Goal: Transaction & Acquisition: Purchase product/service

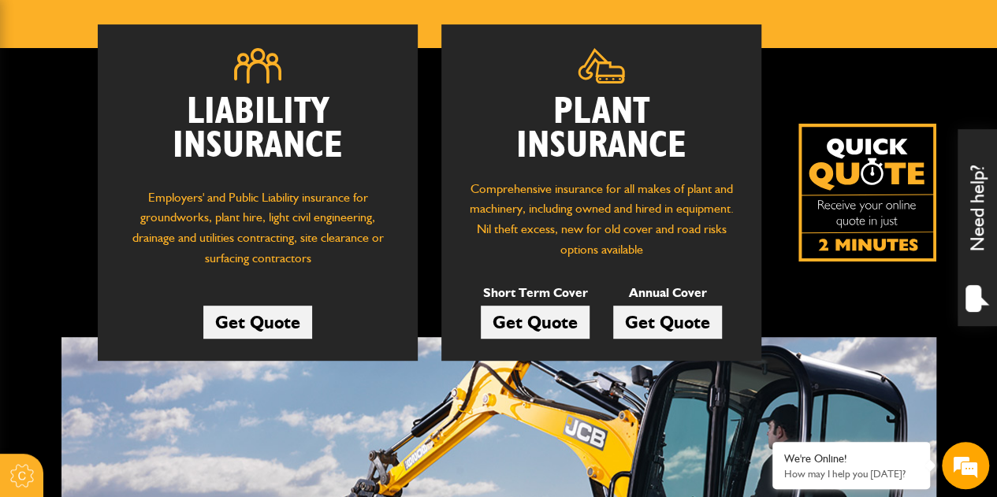
scroll to position [217, 0]
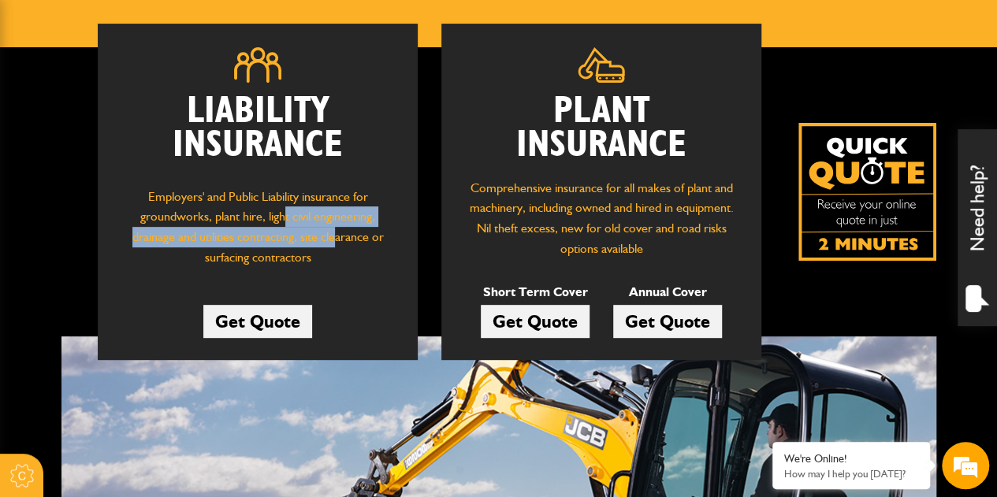
drag, startPoint x: 287, startPoint y: 224, endPoint x: 334, endPoint y: 239, distance: 49.6
click at [334, 239] on p "Employers' and Public Liability insurance for groundworks, plant hire, light ci…" at bounding box center [257, 231] width 273 height 89
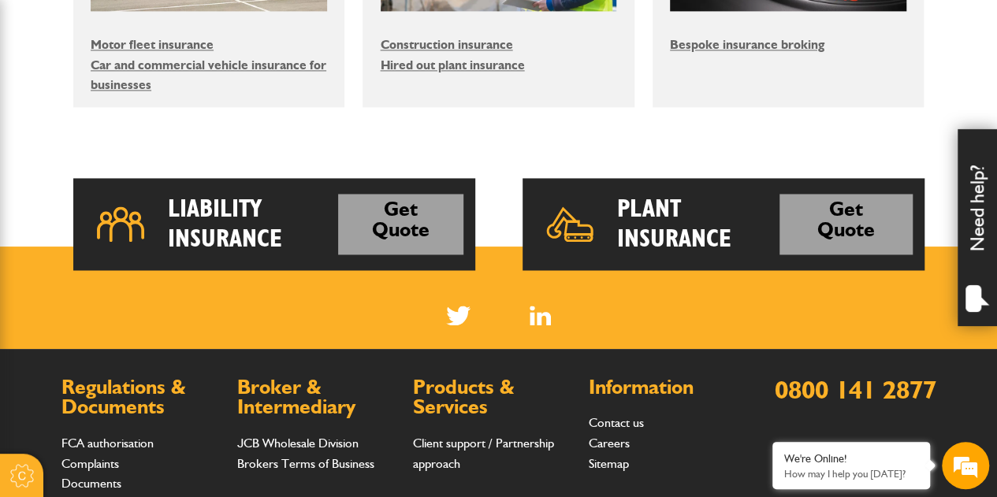
scroll to position [1141, 0]
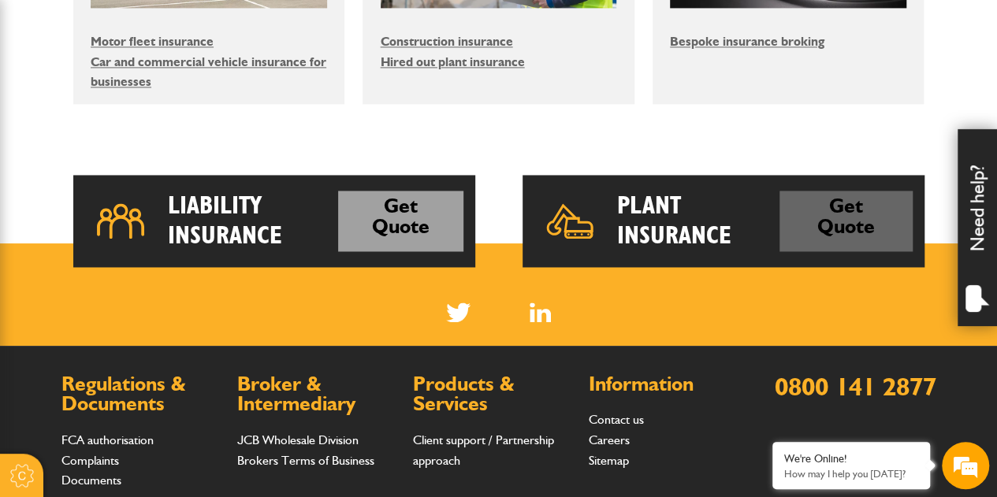
click at [880, 214] on link "Get Quote" at bounding box center [846, 221] width 133 height 61
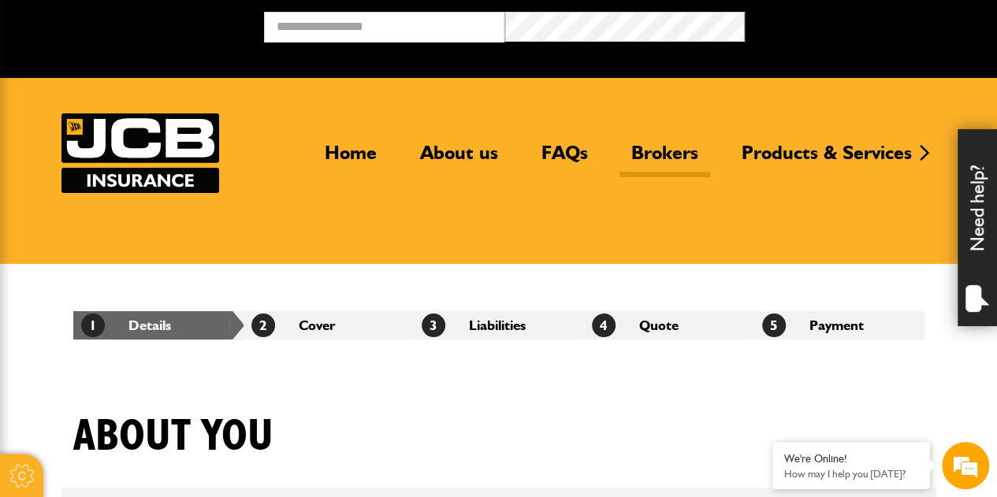
click at [664, 155] on link "Brokers" at bounding box center [665, 159] width 91 height 36
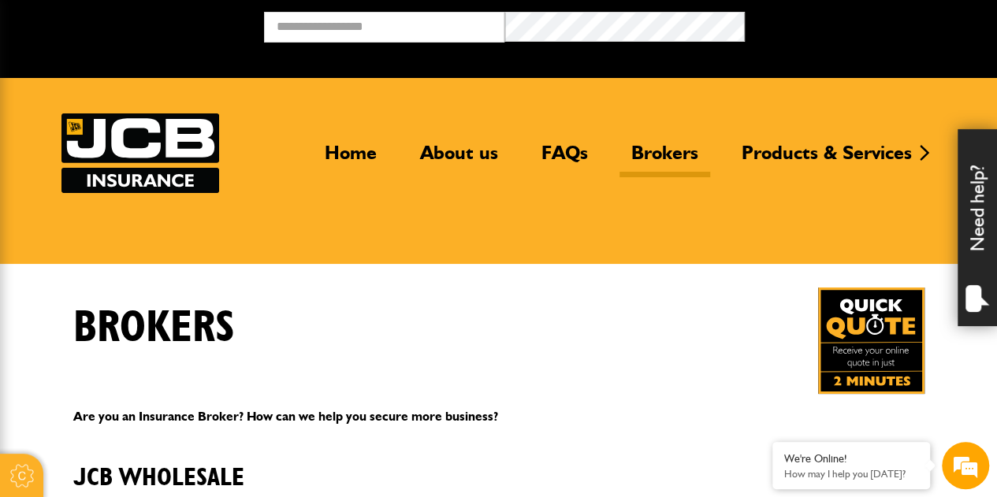
click at [847, 361] on img at bounding box center [871, 341] width 106 height 106
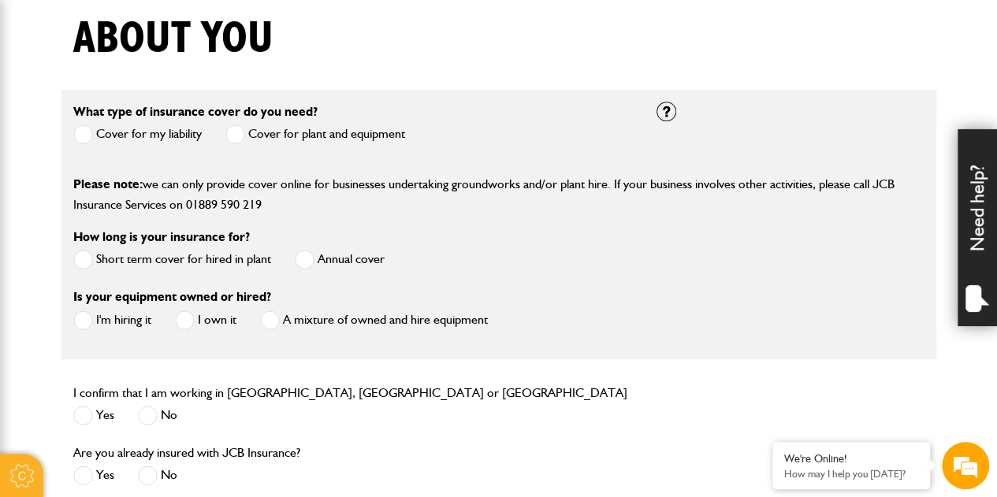
click at [243, 136] on span at bounding box center [235, 135] width 20 height 20
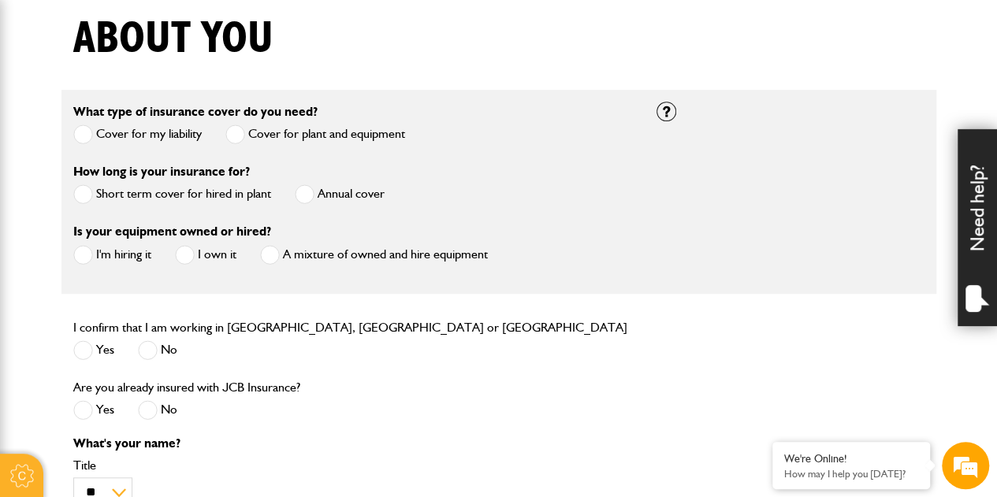
click at [313, 201] on span at bounding box center [305, 194] width 20 height 20
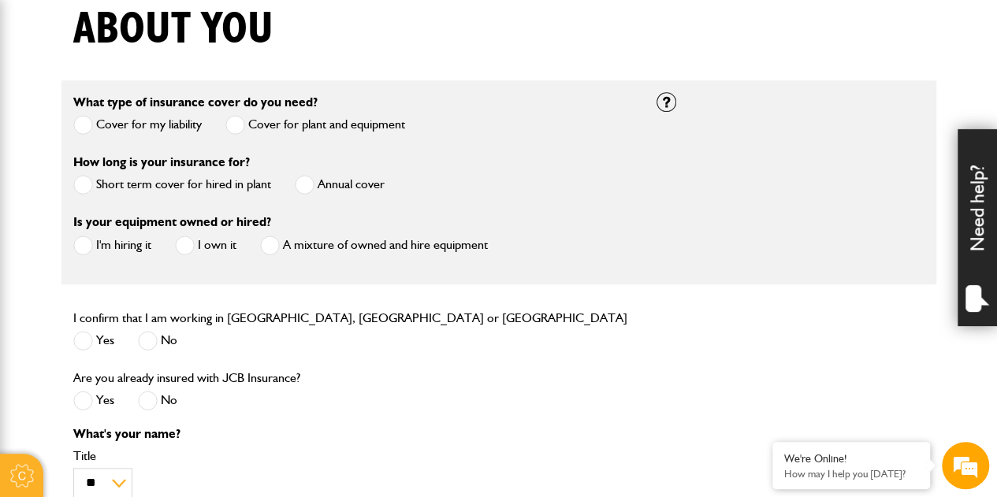
scroll to position [571, 0]
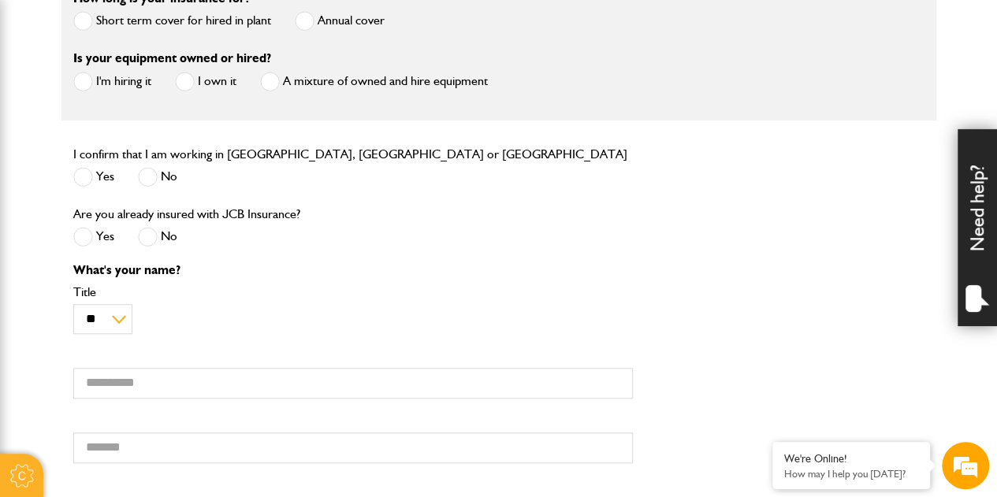
click at [80, 240] on span at bounding box center [83, 237] width 20 height 20
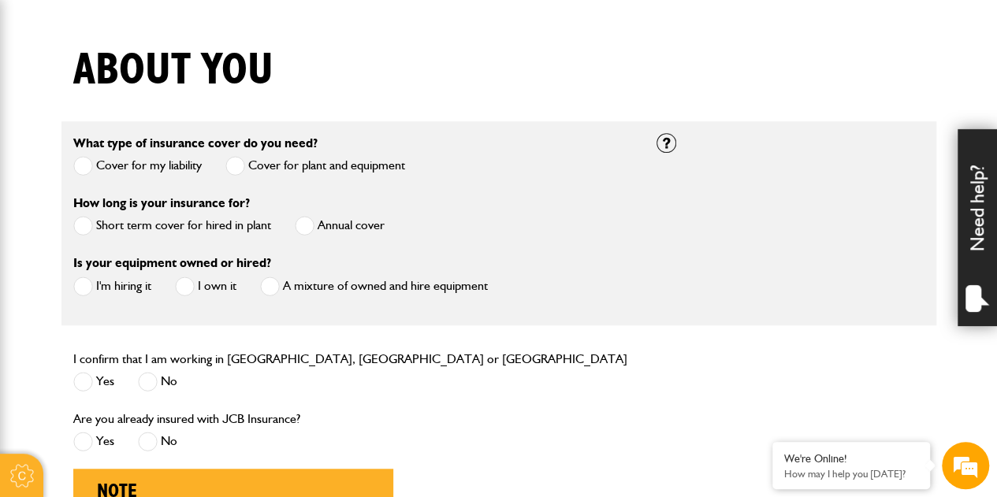
scroll to position [471, 0]
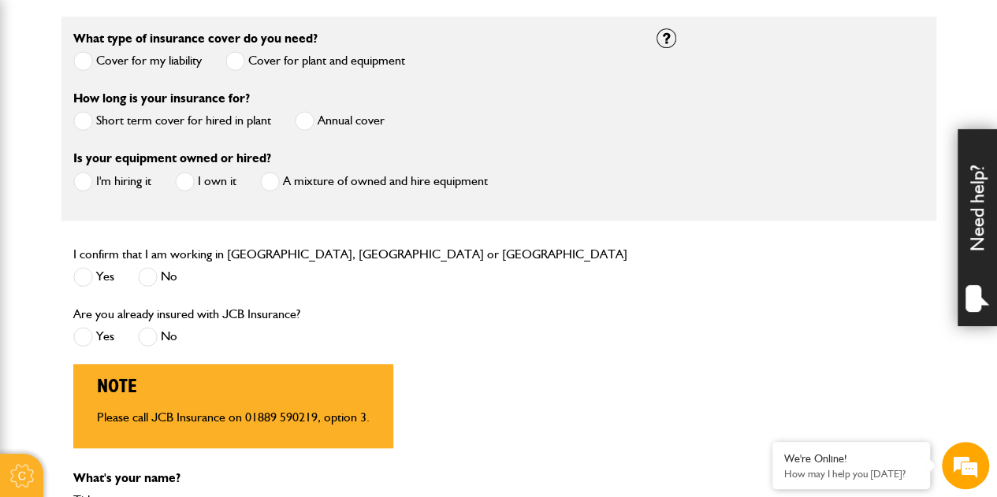
click at [188, 182] on span at bounding box center [185, 182] width 20 height 20
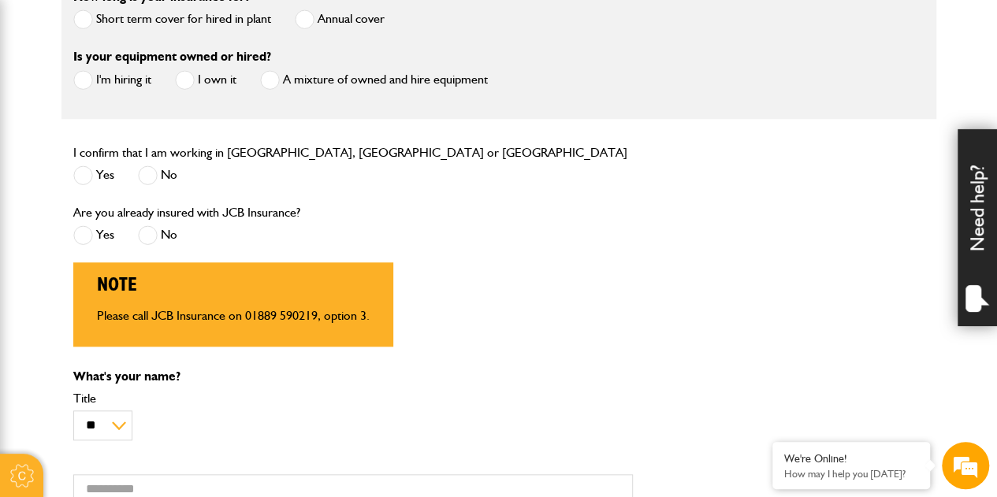
scroll to position [597, 0]
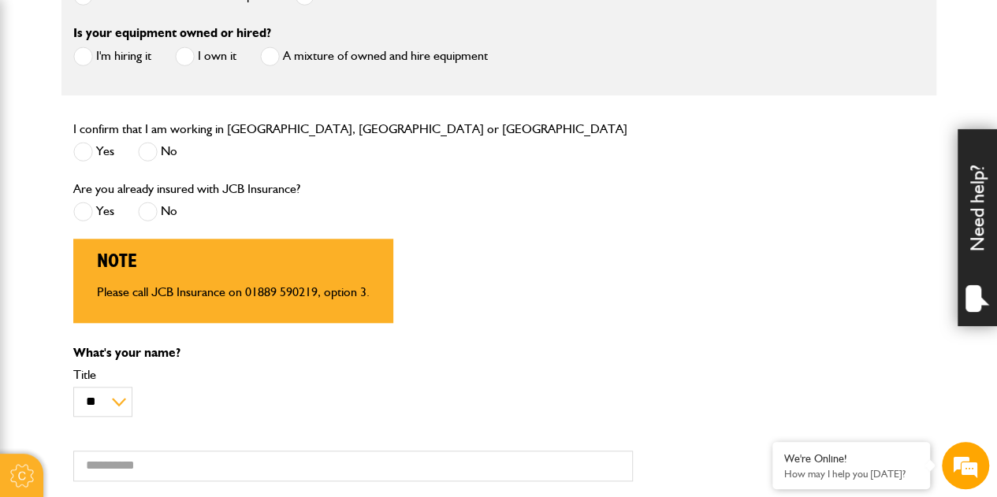
click at [91, 150] on span at bounding box center [83, 152] width 20 height 20
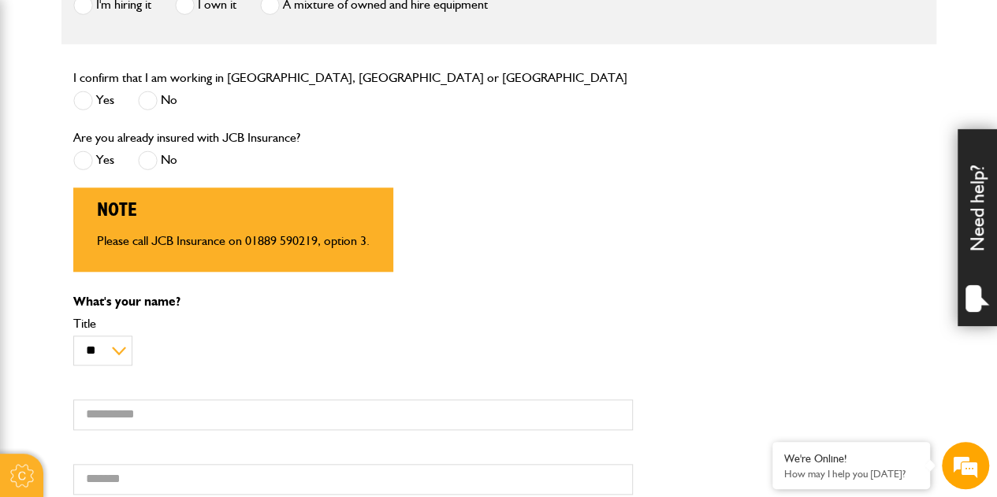
scroll to position [649, 0]
click at [140, 156] on span at bounding box center [148, 160] width 20 height 20
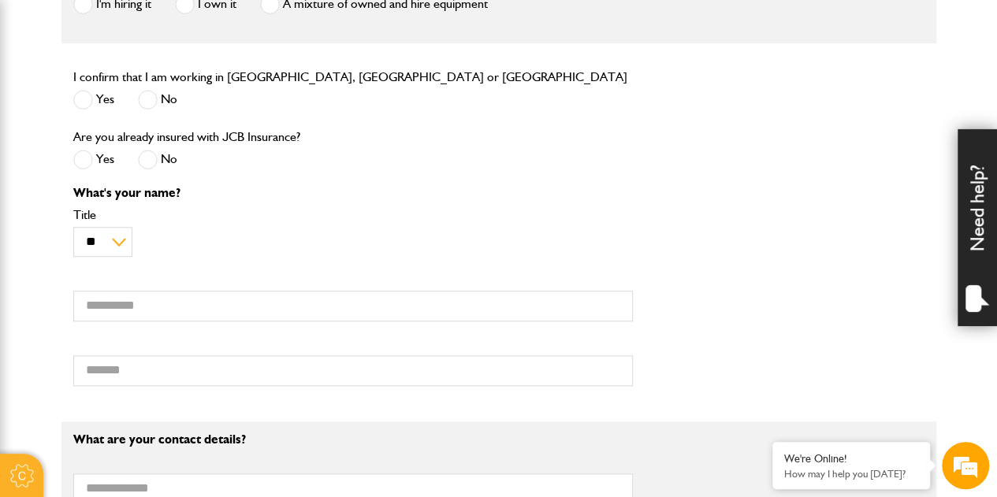
scroll to position [770, 0]
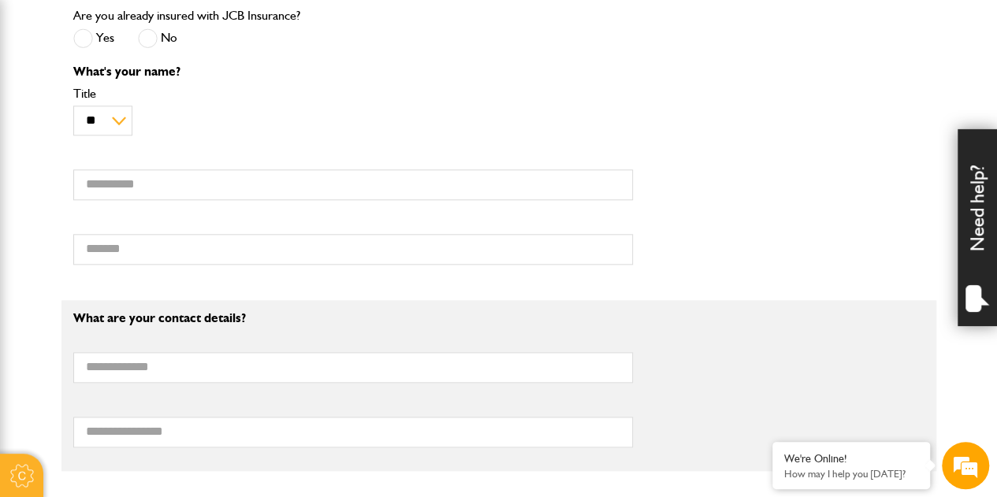
click at [168, 200] on div "What's your name? ** *** **** ** ** ** Title First name Surname" at bounding box center [352, 170] width 583 height 211
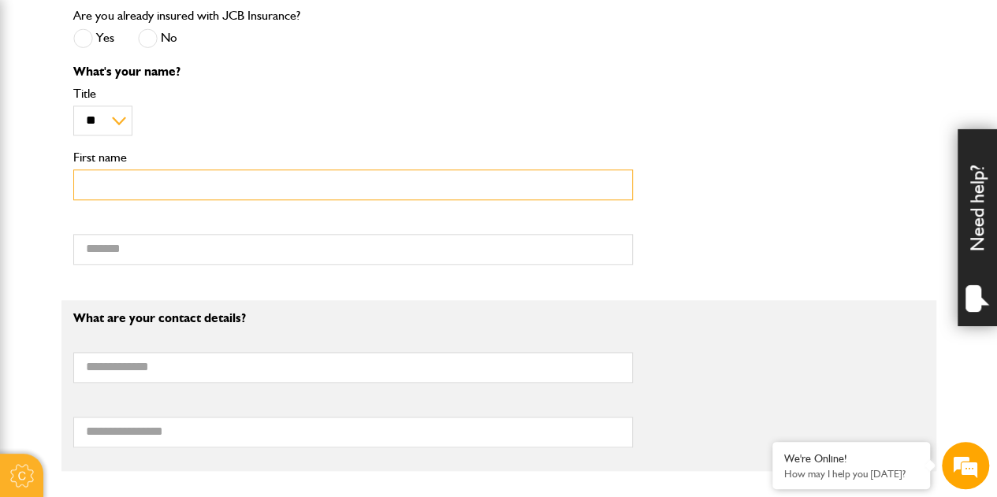
click at [163, 195] on input "First name" at bounding box center [353, 184] width 560 height 31
type input "****"
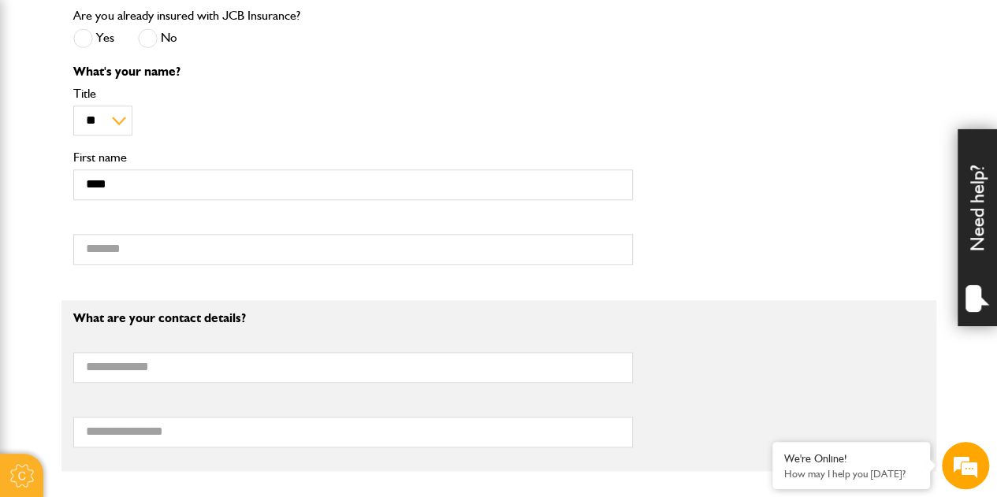
type input "*******"
type input "**********"
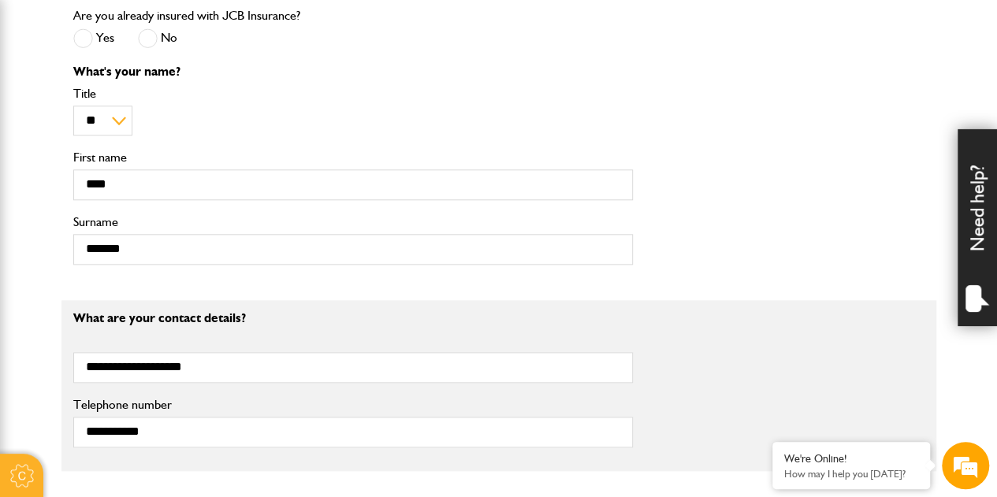
type input "**********"
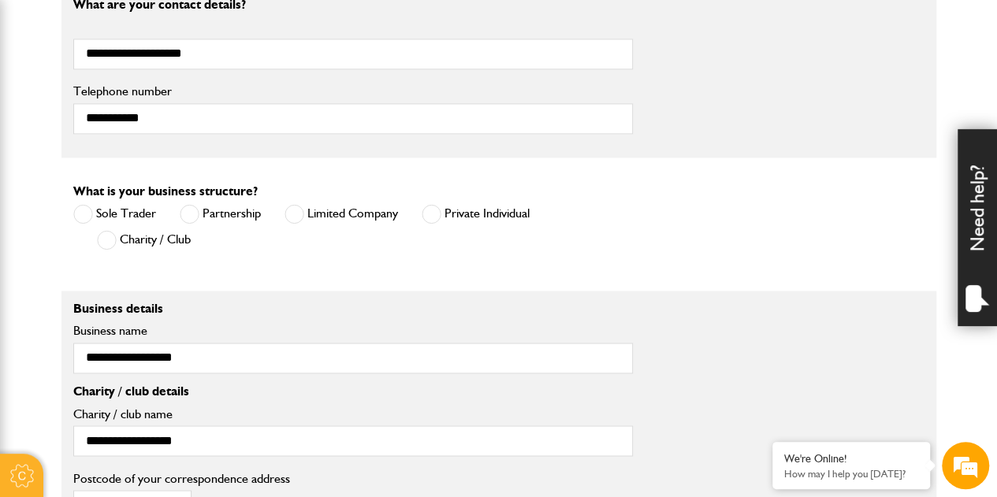
scroll to position [1089, 0]
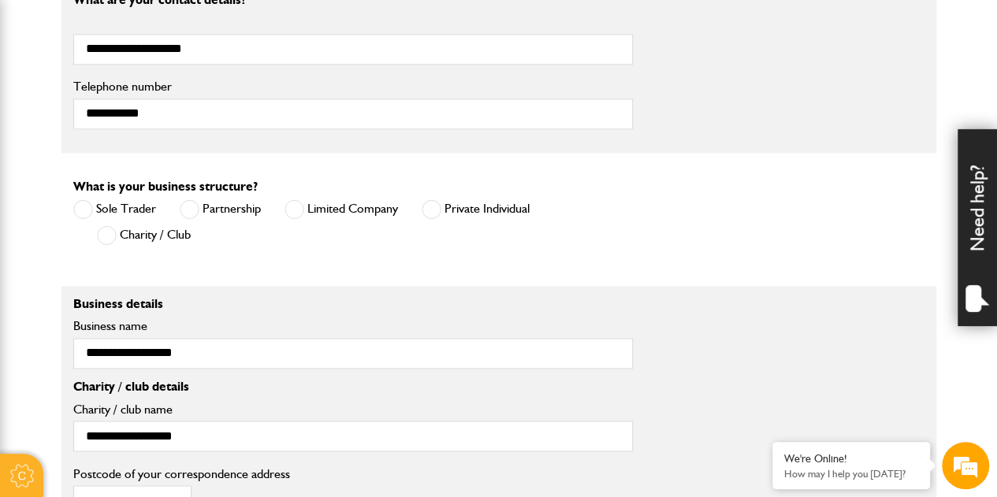
click at [316, 199] on label "Limited Company" at bounding box center [342, 209] width 114 height 20
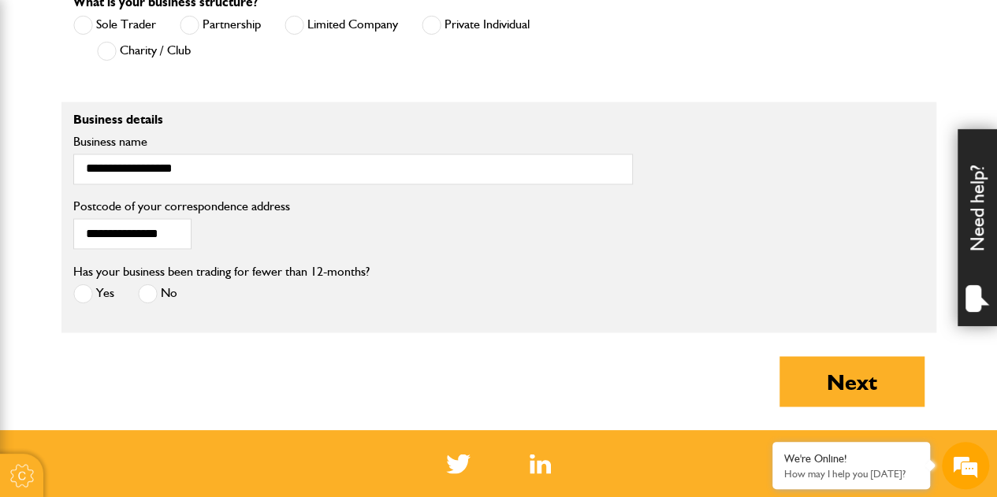
scroll to position [1294, 0]
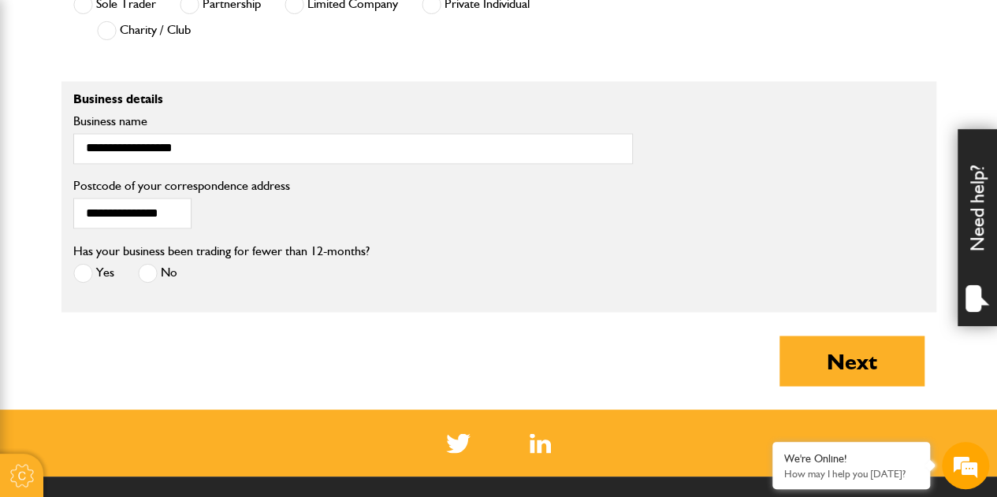
click at [91, 273] on span at bounding box center [83, 273] width 20 height 20
click at [162, 270] on label "No" at bounding box center [157, 273] width 39 height 20
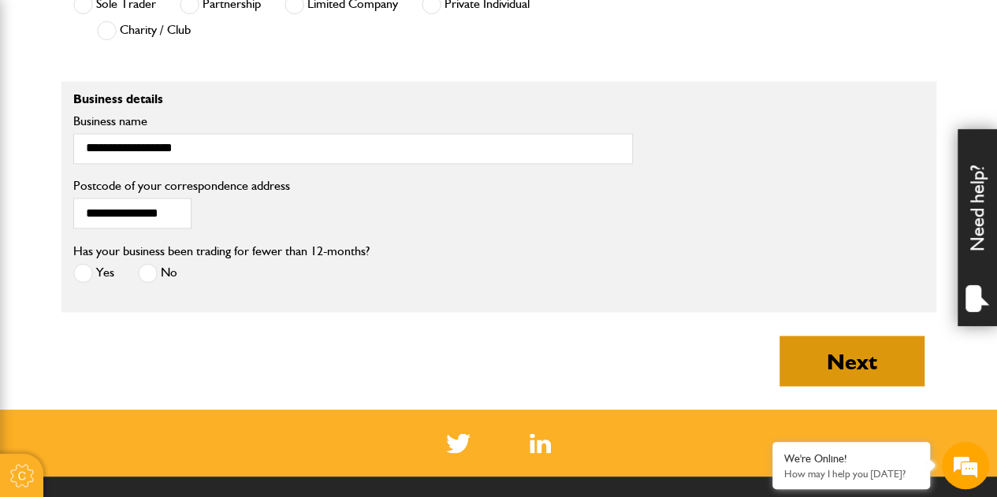
click at [821, 371] on button "Next" at bounding box center [852, 361] width 145 height 50
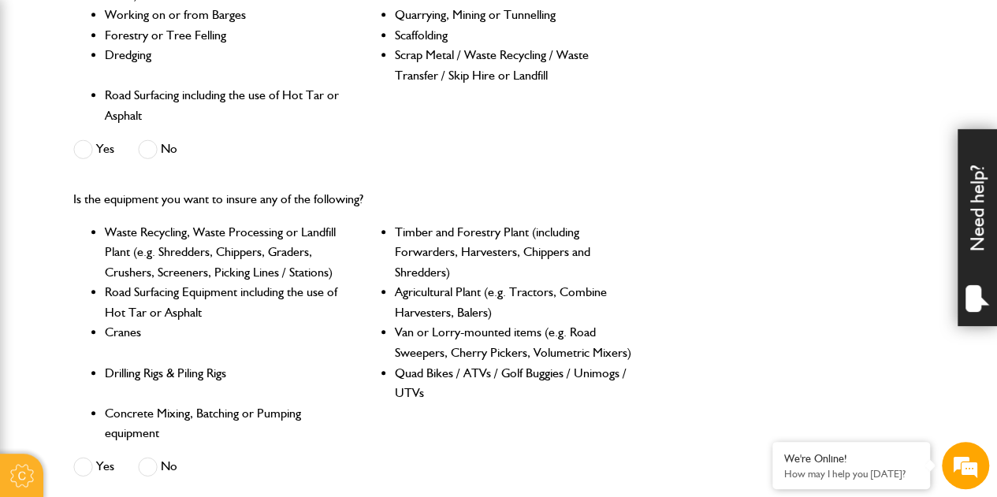
scroll to position [590, 0]
click at [143, 157] on span at bounding box center [148, 149] width 20 height 20
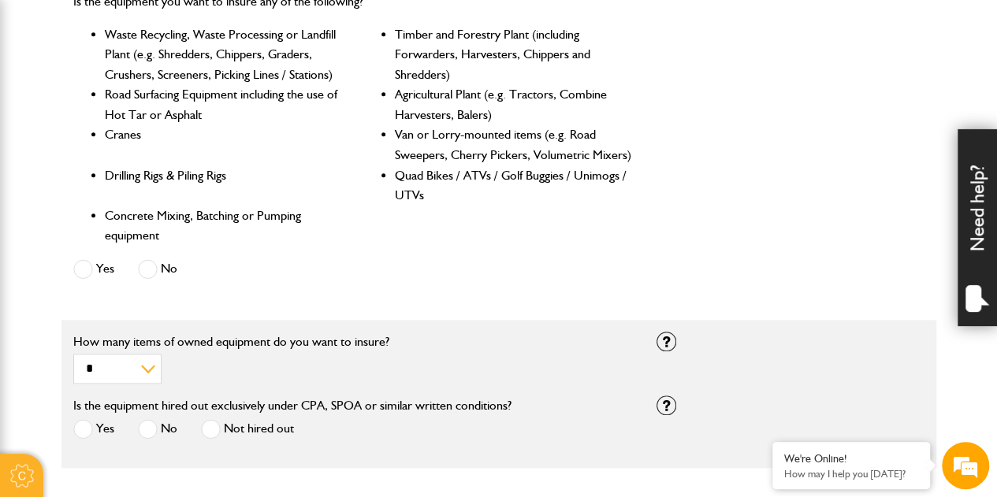
scroll to position [787, 0]
click at [145, 270] on span at bounding box center [148, 269] width 20 height 20
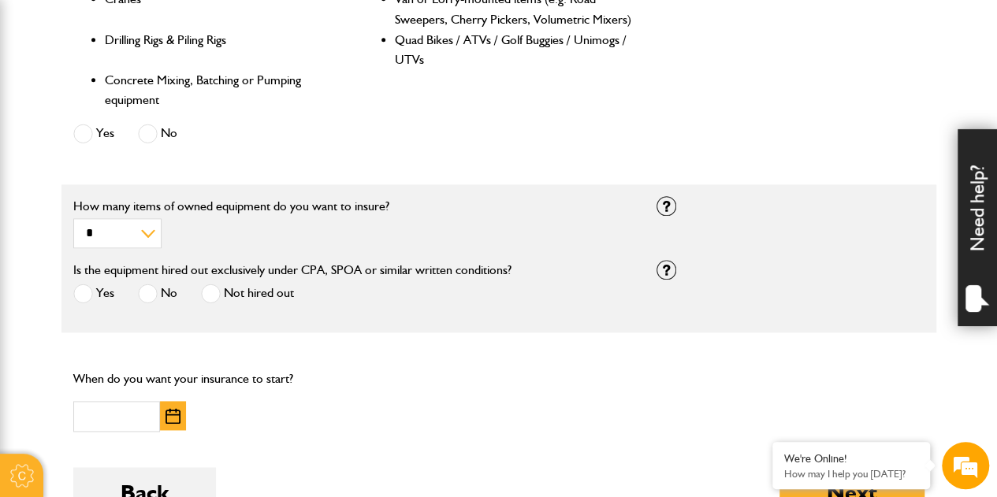
scroll to position [0, 0]
click at [148, 295] on span at bounding box center [148, 294] width 20 height 20
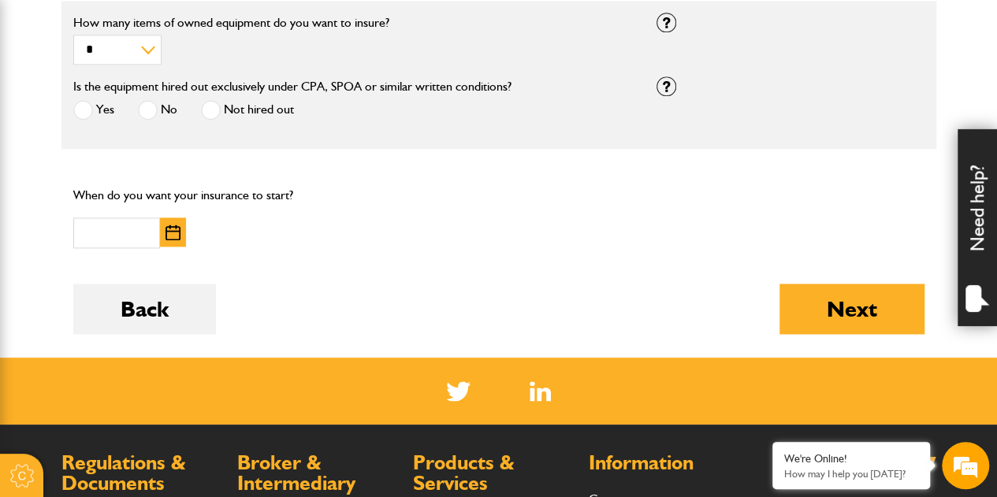
scroll to position [1128, 0]
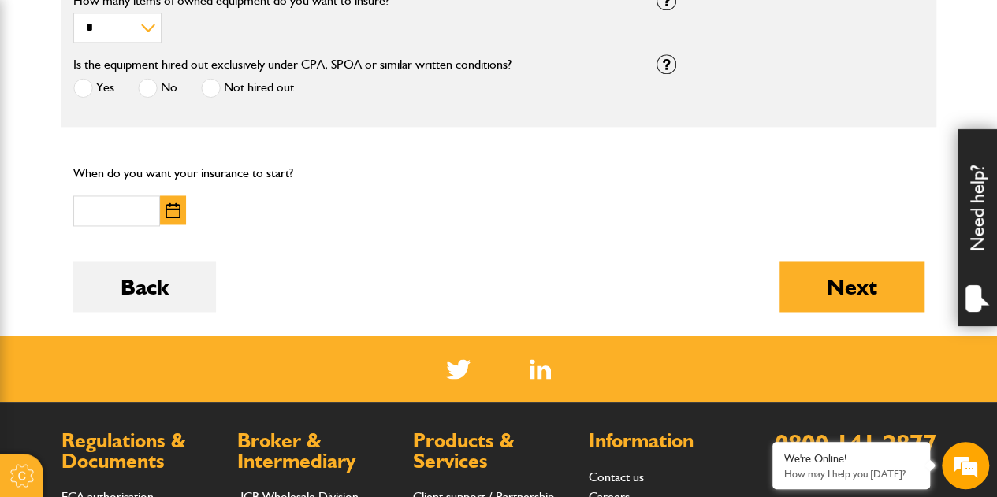
click at [164, 215] on button "button" at bounding box center [173, 209] width 26 height 29
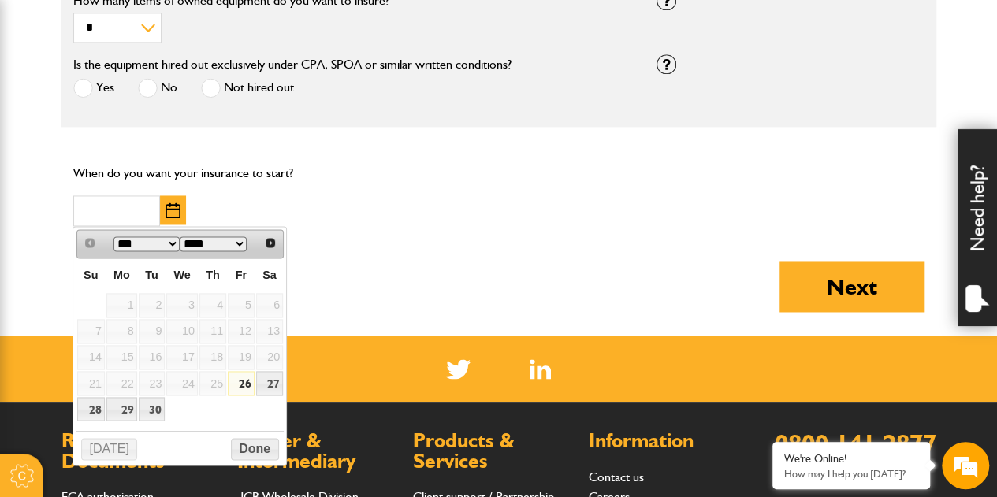
click at [243, 382] on link "26" at bounding box center [241, 383] width 27 height 24
type input "**********"
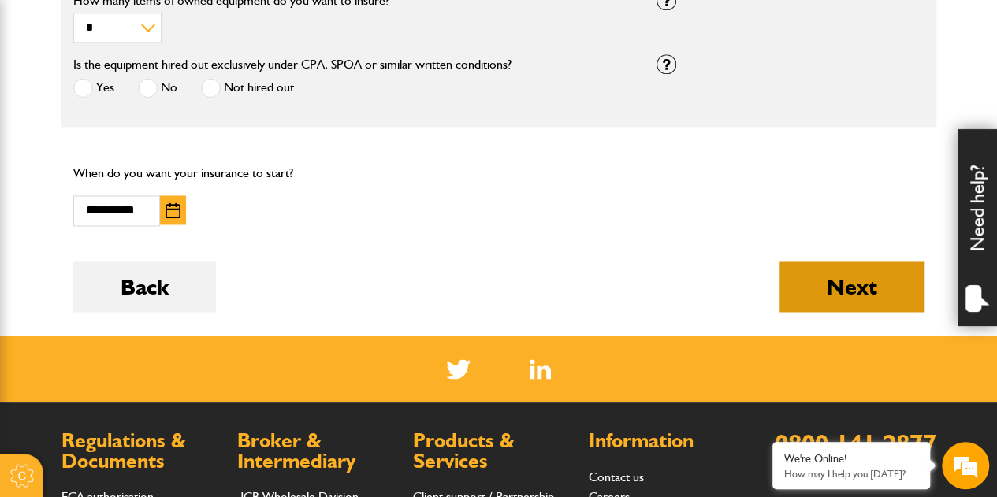
click at [843, 302] on button "Next" at bounding box center [852, 287] width 145 height 50
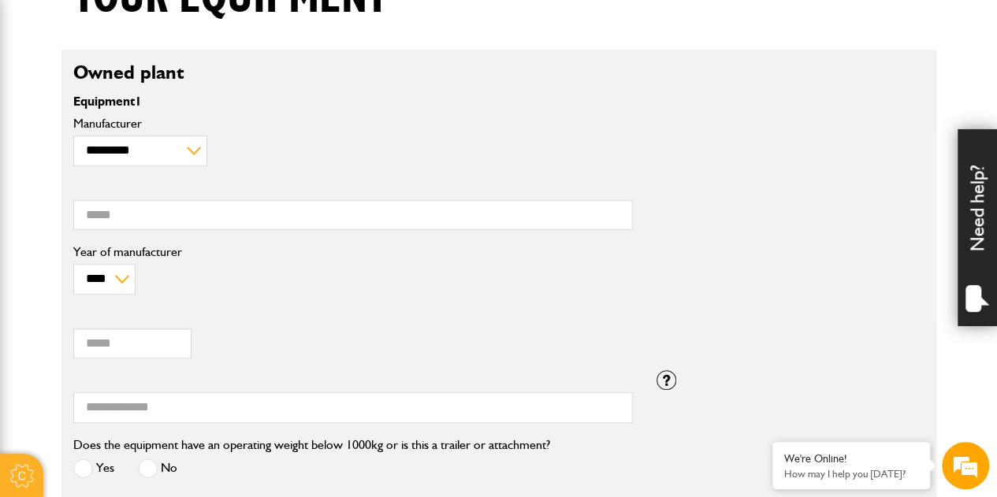
scroll to position [439, 0]
click at [169, 154] on select "**********" at bounding box center [140, 150] width 134 height 30
select select "*"
click at [73, 135] on select "**********" at bounding box center [140, 150] width 134 height 30
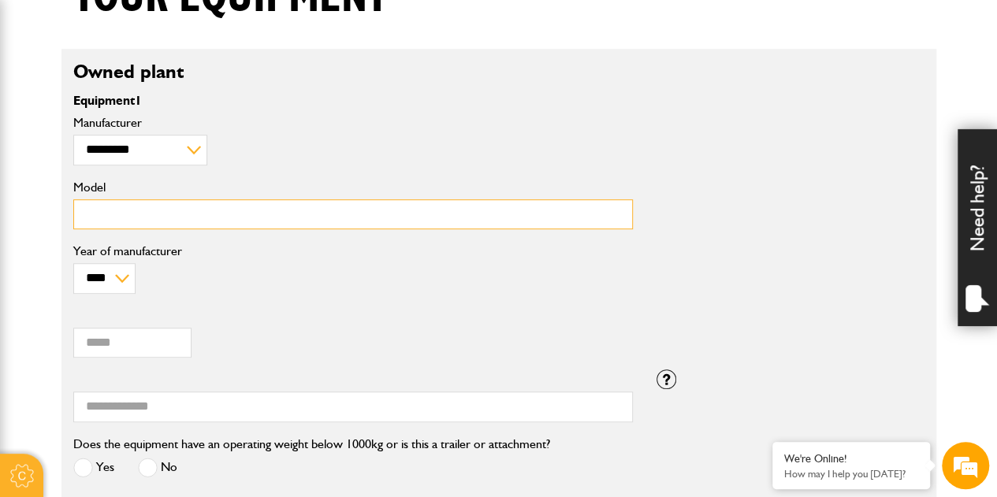
click at [140, 213] on input "Model" at bounding box center [353, 214] width 560 height 31
type input "****"
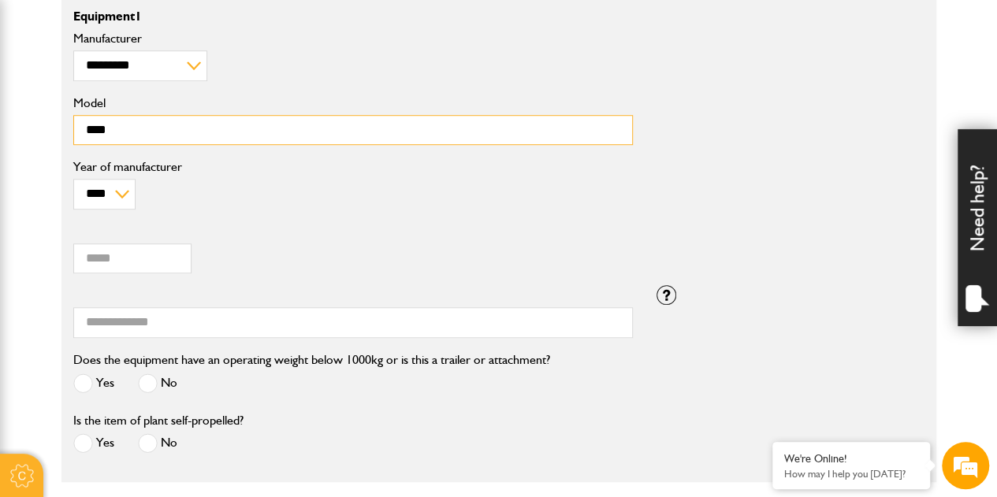
scroll to position [536, 0]
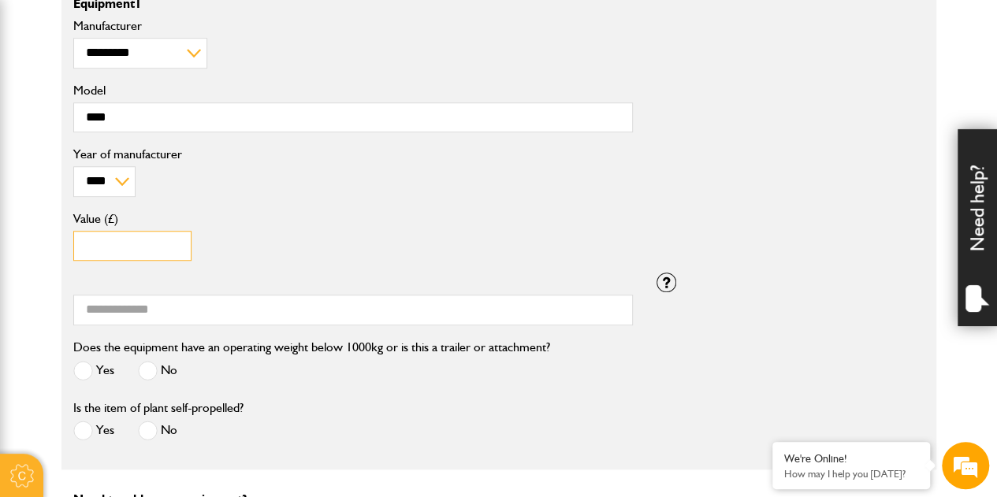
click at [163, 245] on input "Value (£)" at bounding box center [132, 246] width 118 height 31
type input "*****"
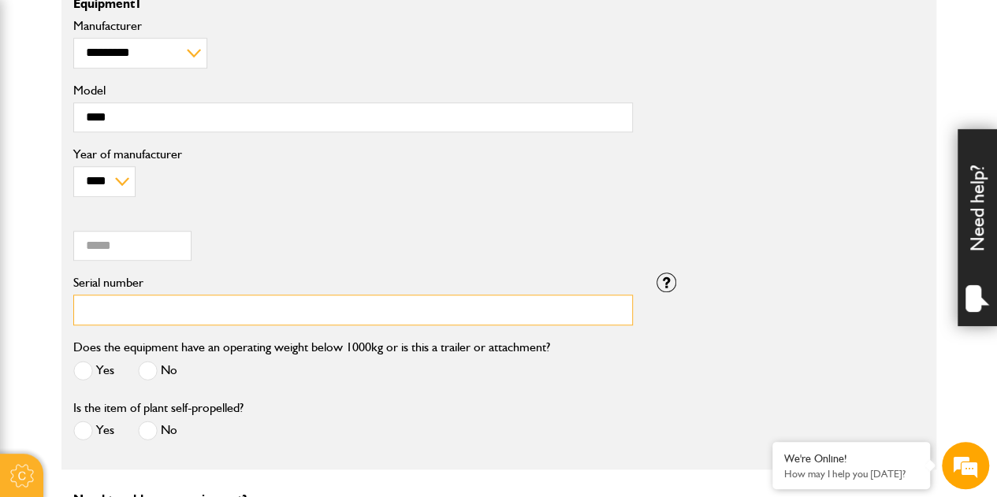
click at [150, 305] on input "Serial number" at bounding box center [353, 310] width 560 height 31
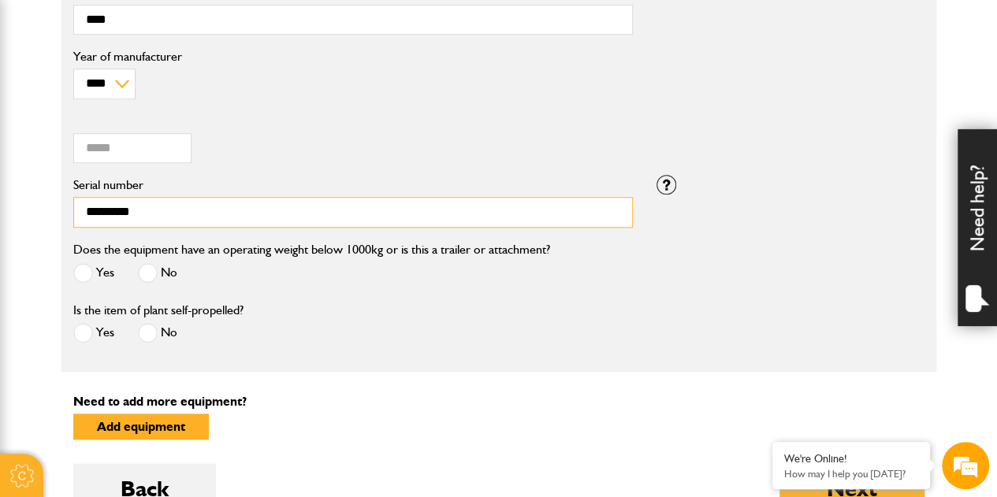
scroll to position [635, 0]
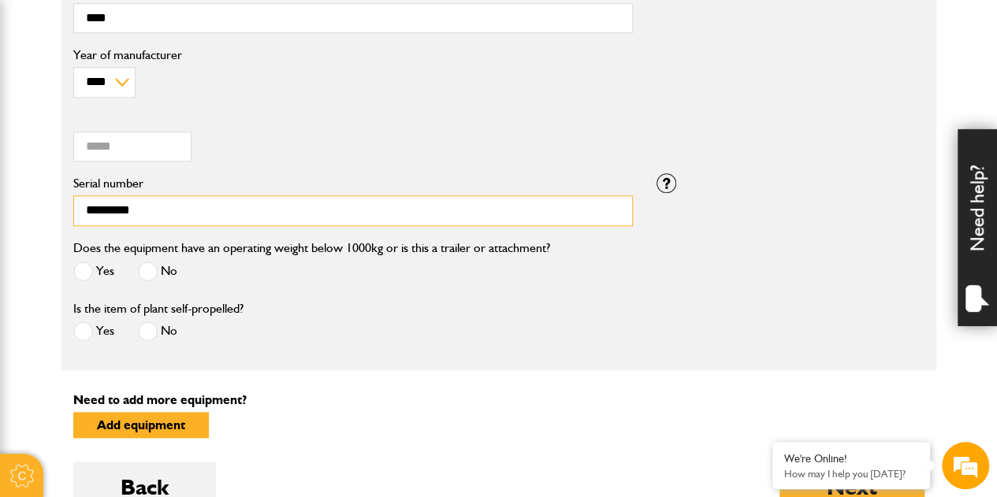
type input "*********"
click at [156, 267] on span at bounding box center [148, 272] width 20 height 20
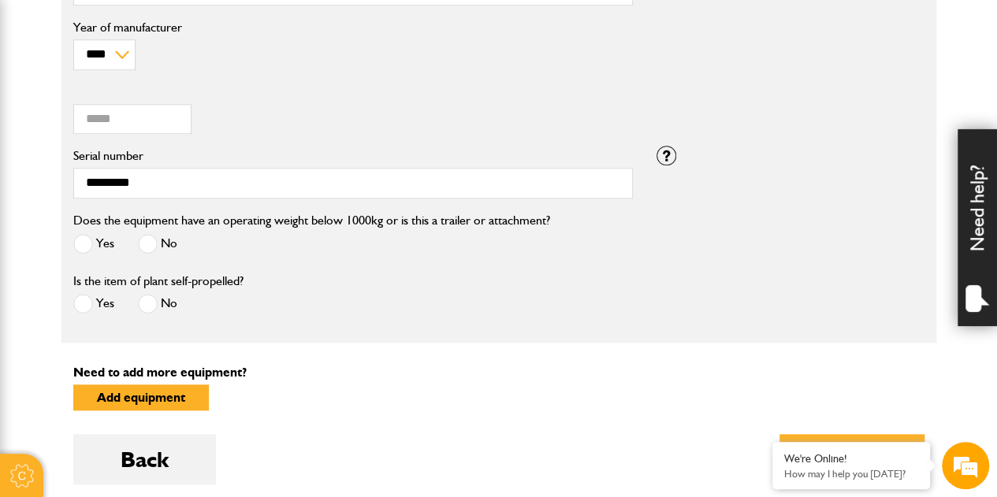
scroll to position [664, 0]
click at [93, 303] on label "Yes" at bounding box center [93, 303] width 41 height 20
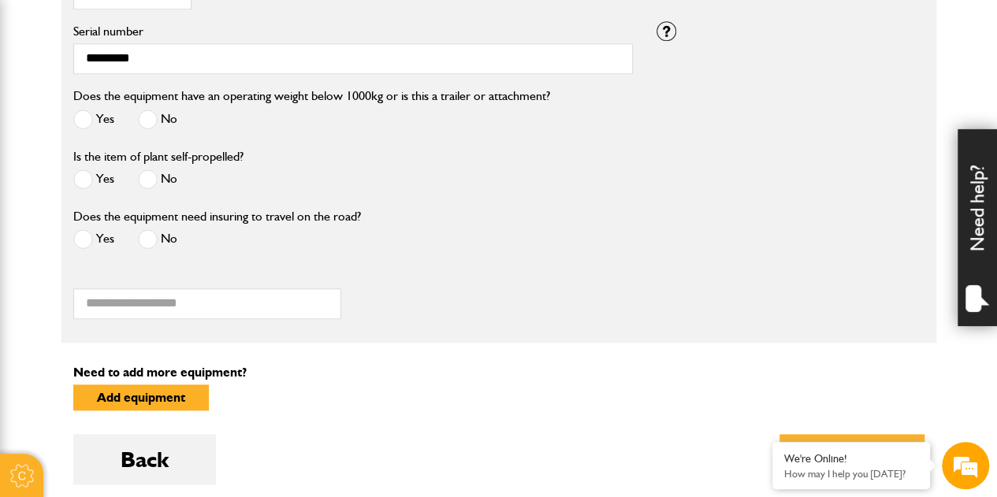
click at [147, 237] on span at bounding box center [148, 239] width 20 height 20
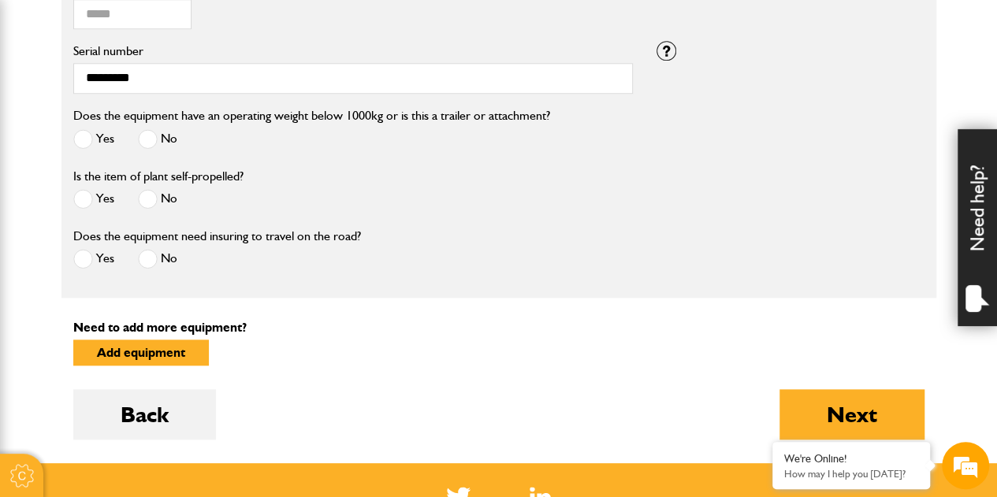
scroll to position [769, 0]
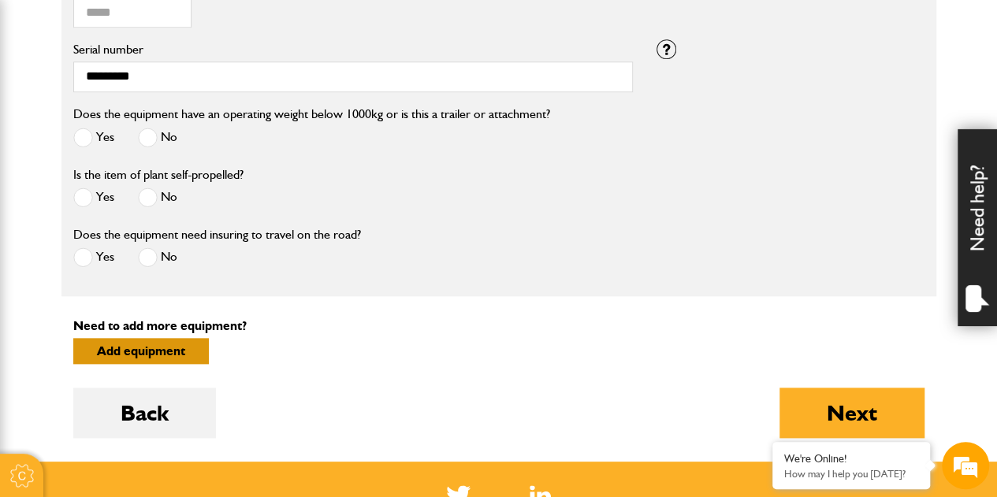
click at [158, 343] on button "Add equipment" at bounding box center [141, 351] width 136 height 26
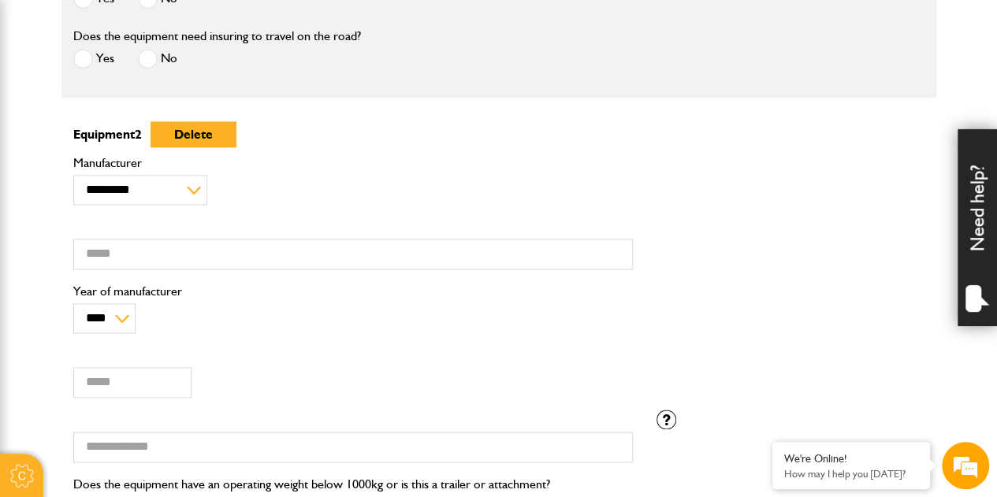
scroll to position [921, 0]
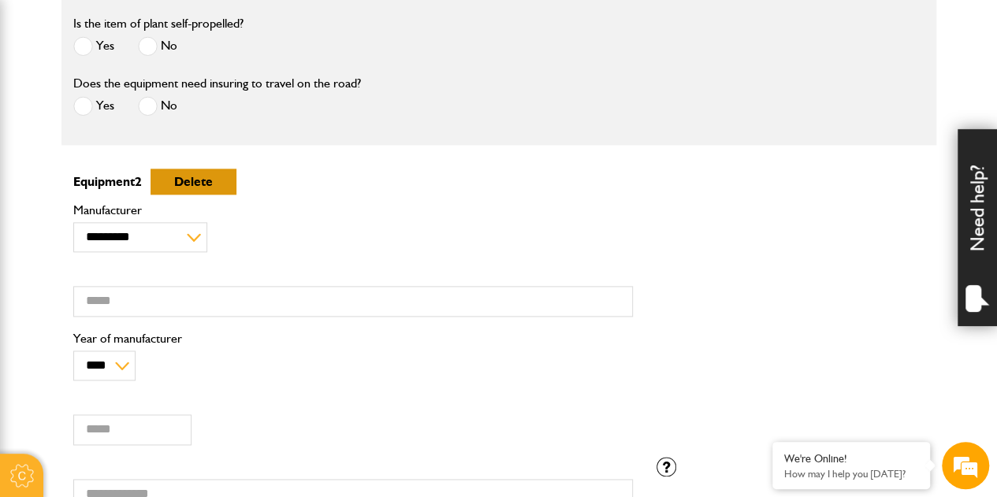
click at [193, 191] on button "Delete" at bounding box center [194, 182] width 86 height 26
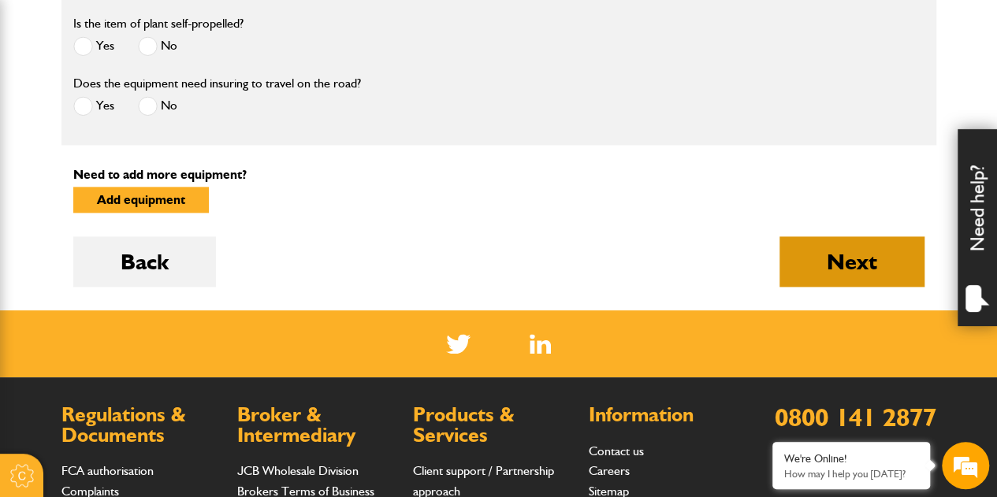
click at [814, 255] on button "Next" at bounding box center [852, 261] width 145 height 50
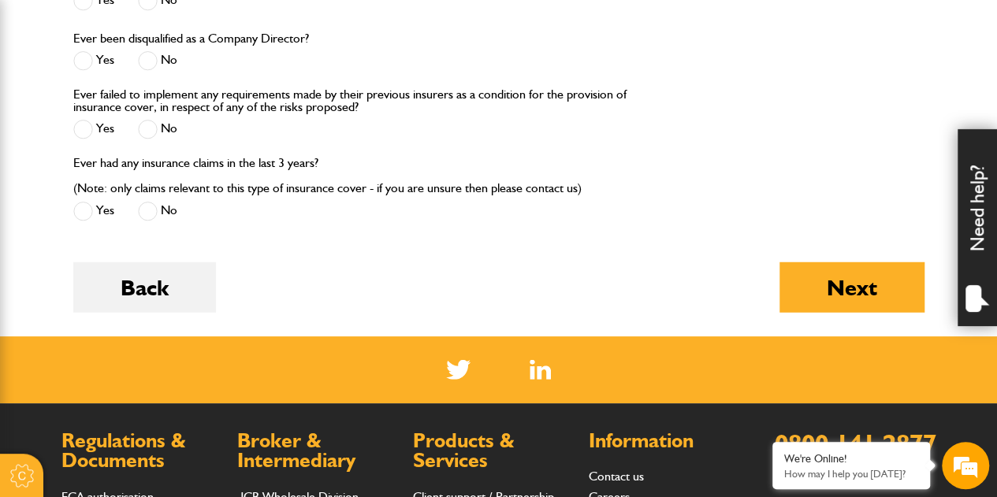
scroll to position [2028, 0]
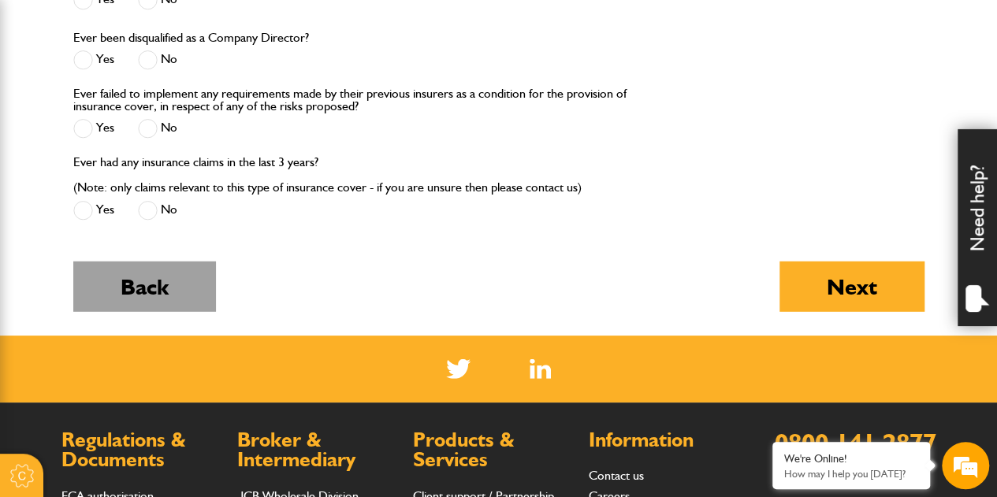
click at [137, 275] on button "Back" at bounding box center [144, 287] width 143 height 50
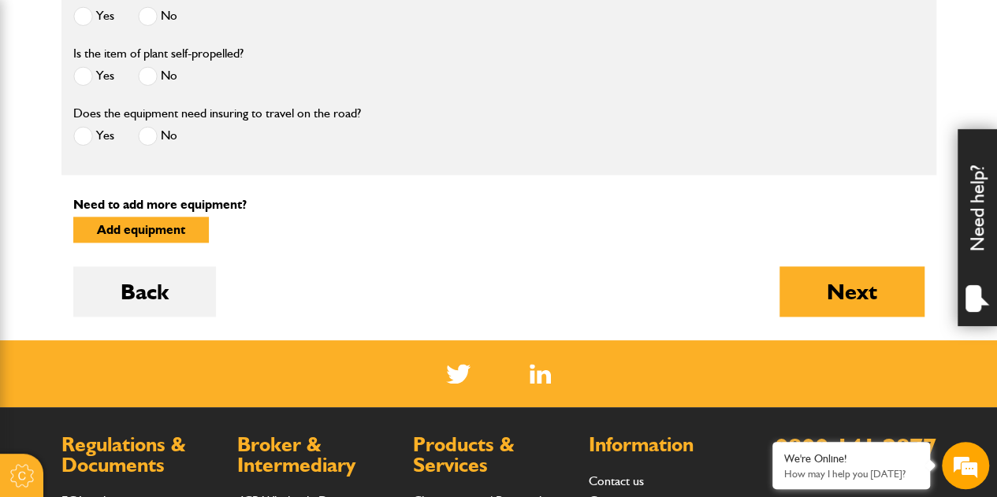
scroll to position [892, 0]
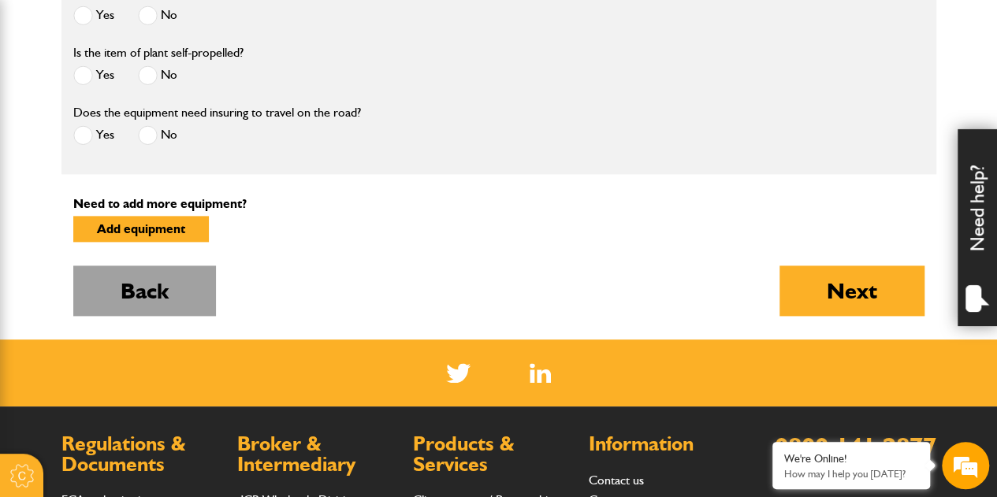
click at [148, 302] on button "Back" at bounding box center [144, 291] width 143 height 50
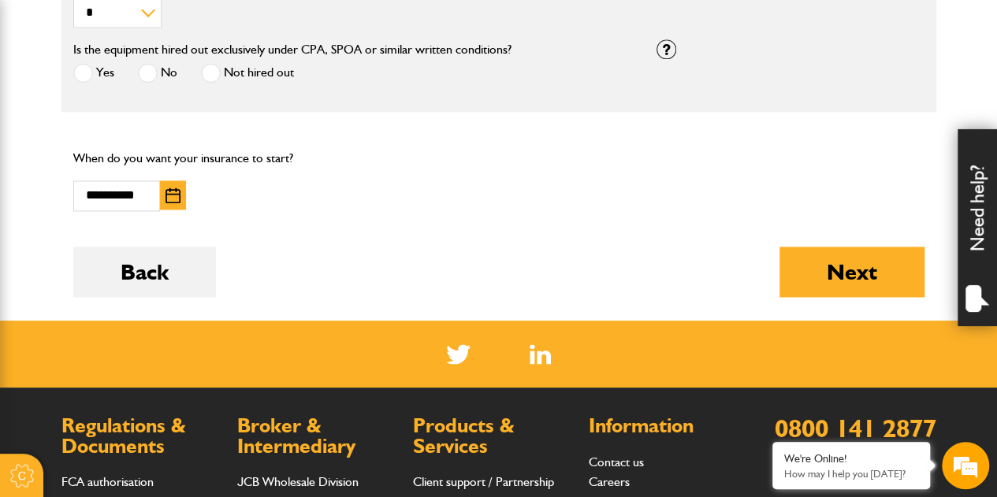
scroll to position [1144, 0]
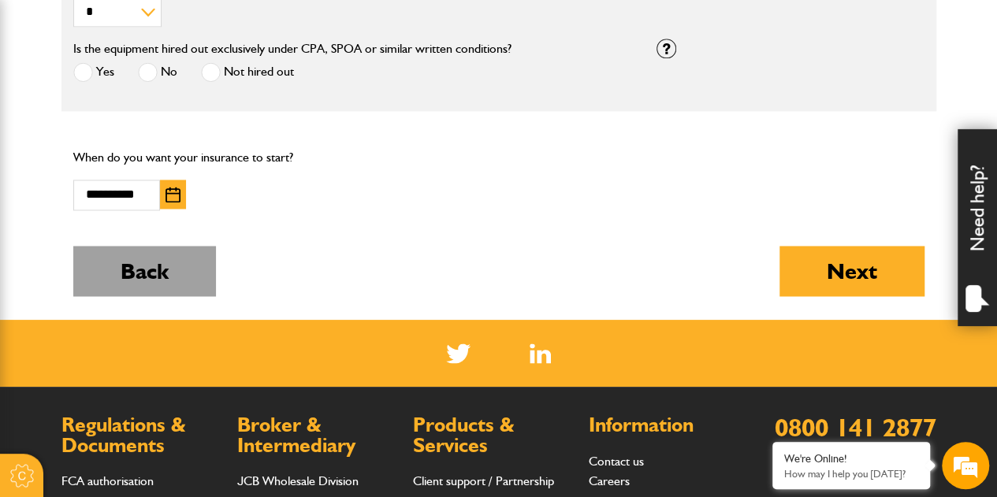
click at [128, 269] on button "Back" at bounding box center [144, 271] width 143 height 50
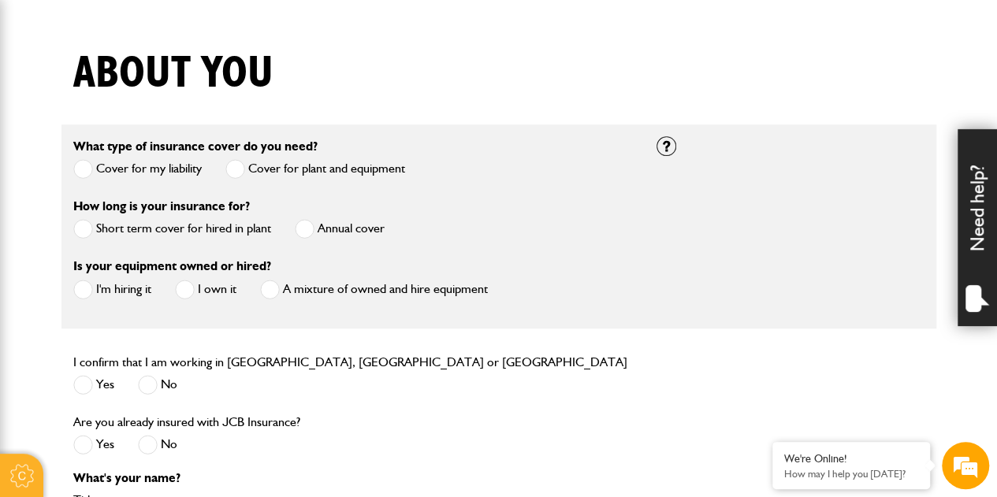
scroll to position [364, 0]
click at [274, 289] on span at bounding box center [270, 289] width 20 height 20
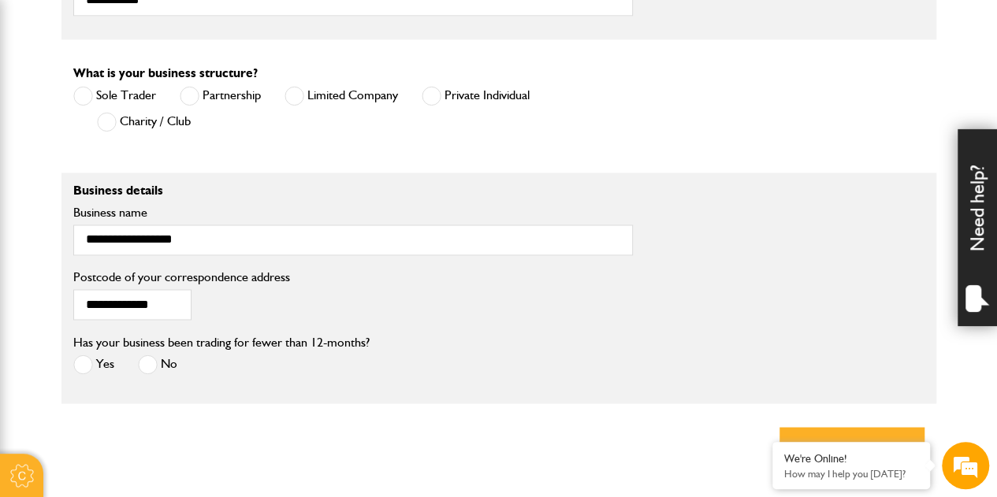
scroll to position [1292, 0]
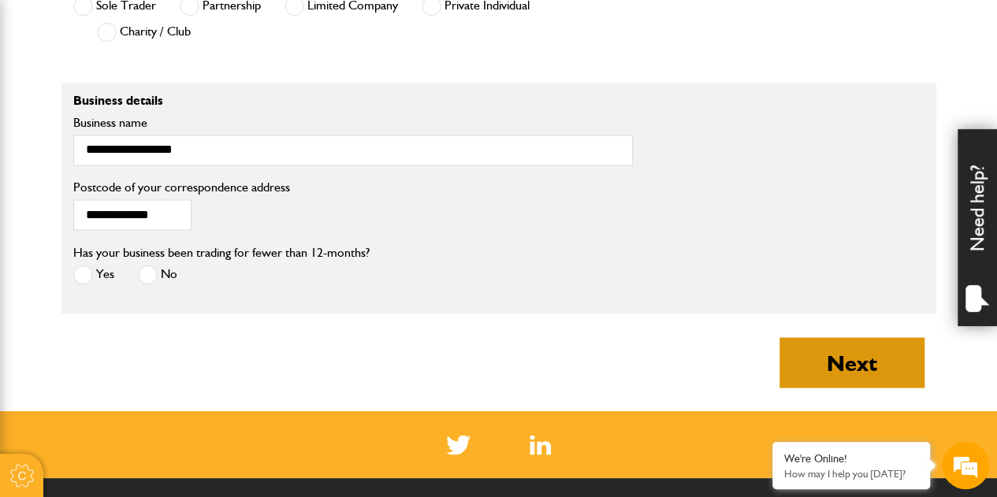
click at [825, 360] on button "Next" at bounding box center [852, 362] width 145 height 50
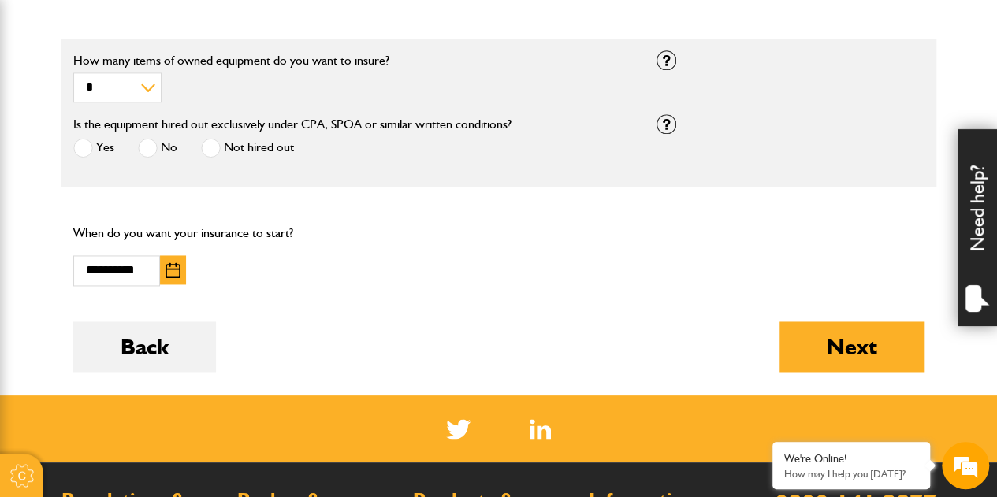
scroll to position [1067, 0]
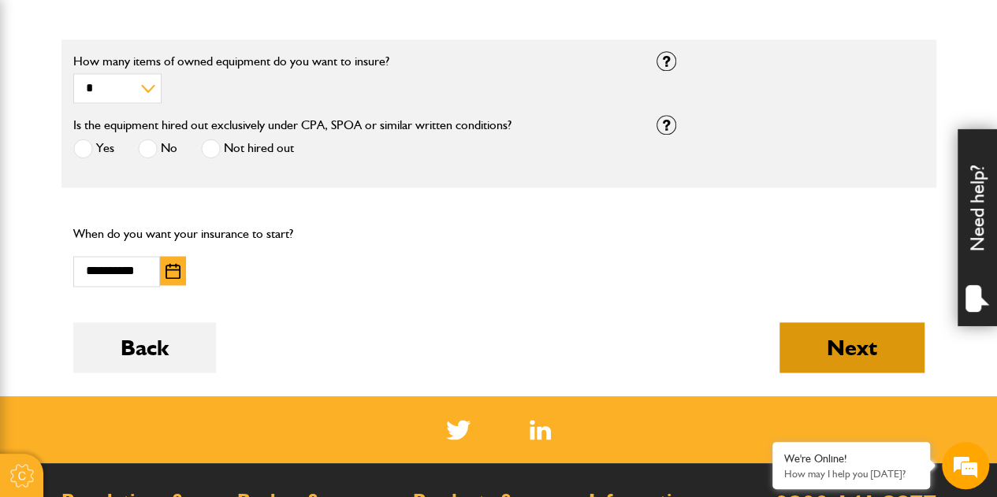
click at [817, 336] on button "Next" at bounding box center [852, 347] width 145 height 50
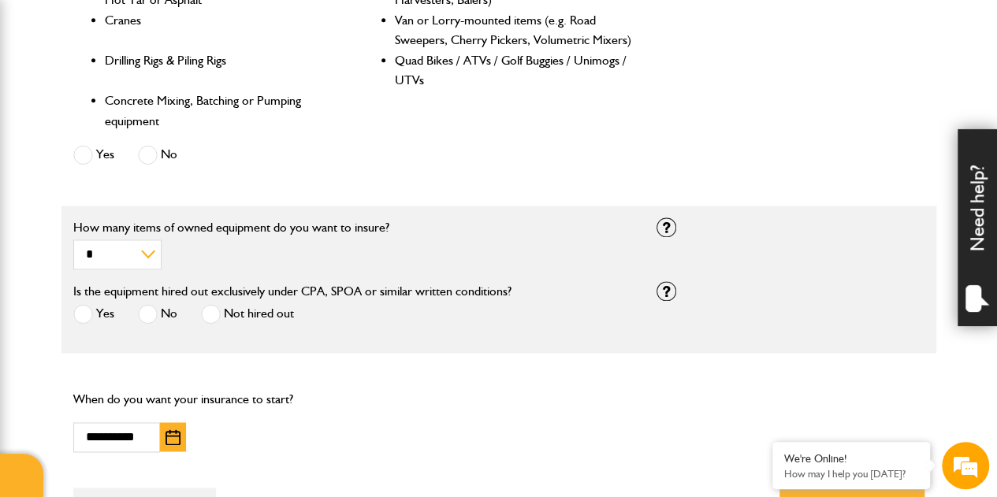
scroll to position [1026, 0]
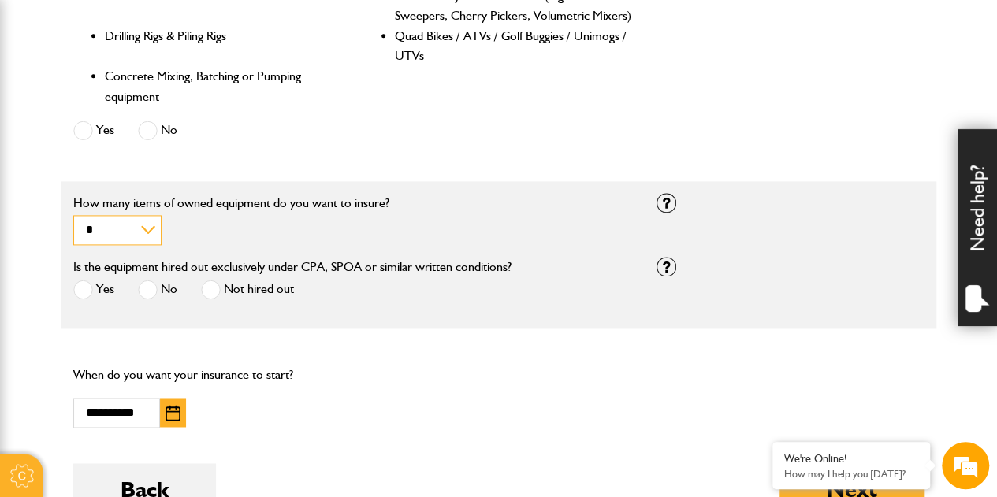
click at [150, 218] on select "* * * * *********" at bounding box center [117, 230] width 88 height 30
select select "*"
click at [73, 215] on select "* * * * *********" at bounding box center [117, 230] width 88 height 30
click at [128, 236] on select "* * * * *********" at bounding box center [117, 230] width 88 height 30
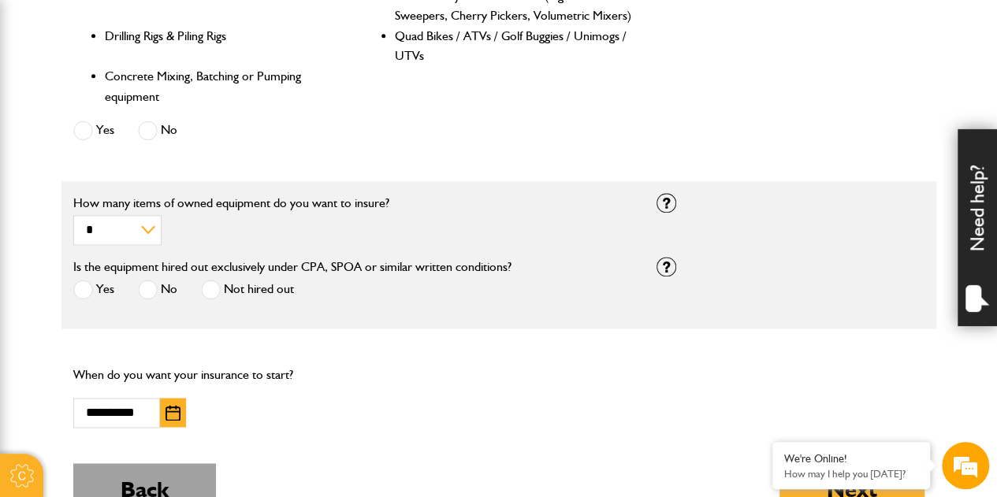
click at [134, 477] on button "Back" at bounding box center [144, 488] width 143 height 50
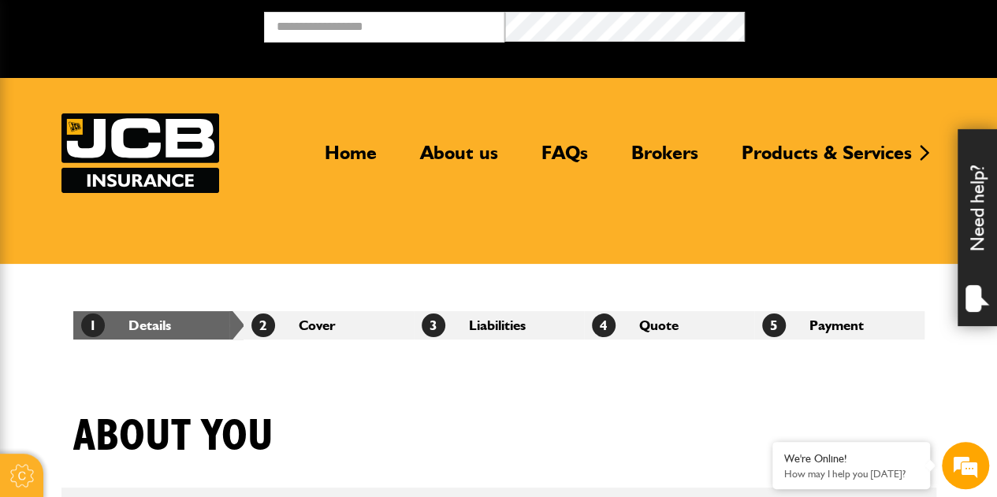
scroll to position [348, 0]
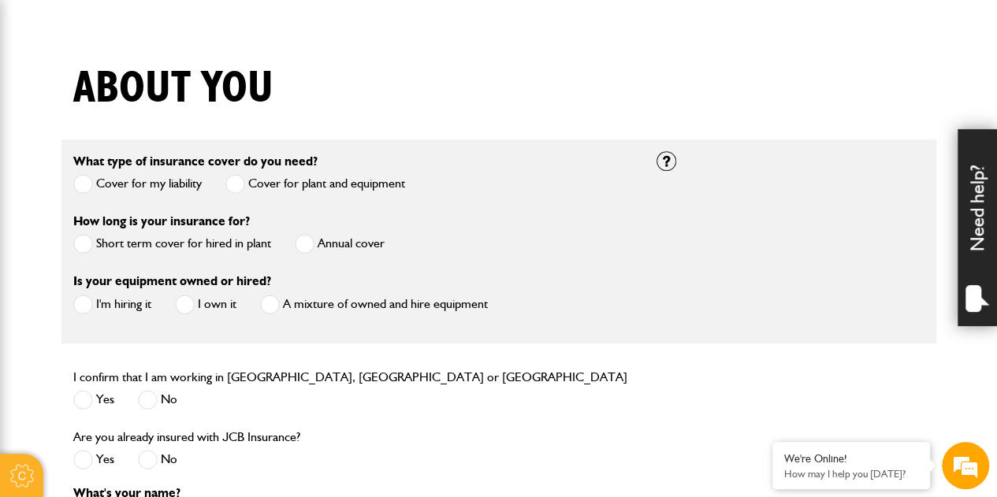
click at [190, 303] on span at bounding box center [185, 305] width 20 height 20
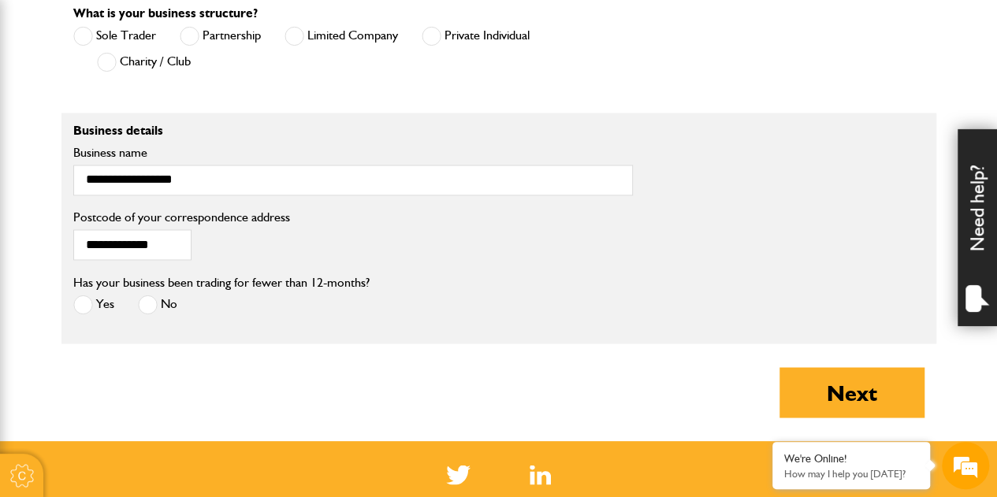
scroll to position [1263, 0]
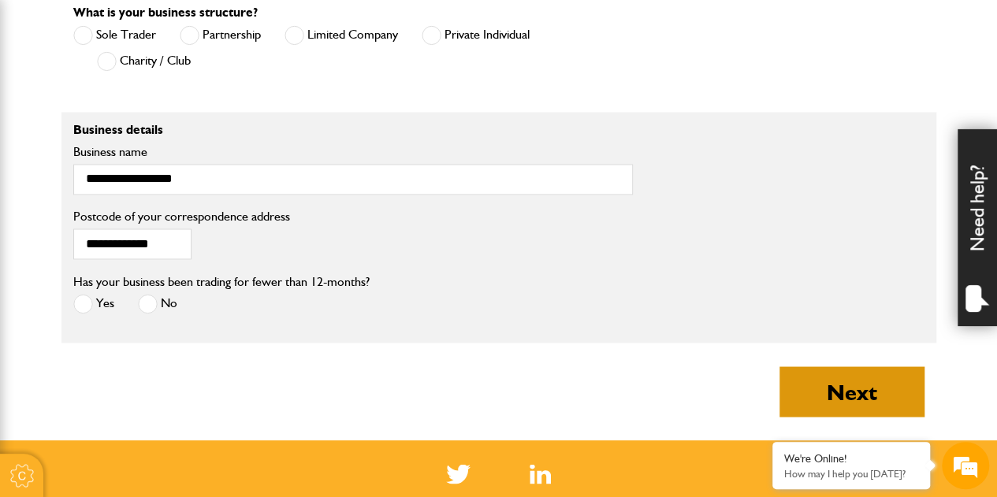
click at [892, 387] on button "Next" at bounding box center [852, 392] width 145 height 50
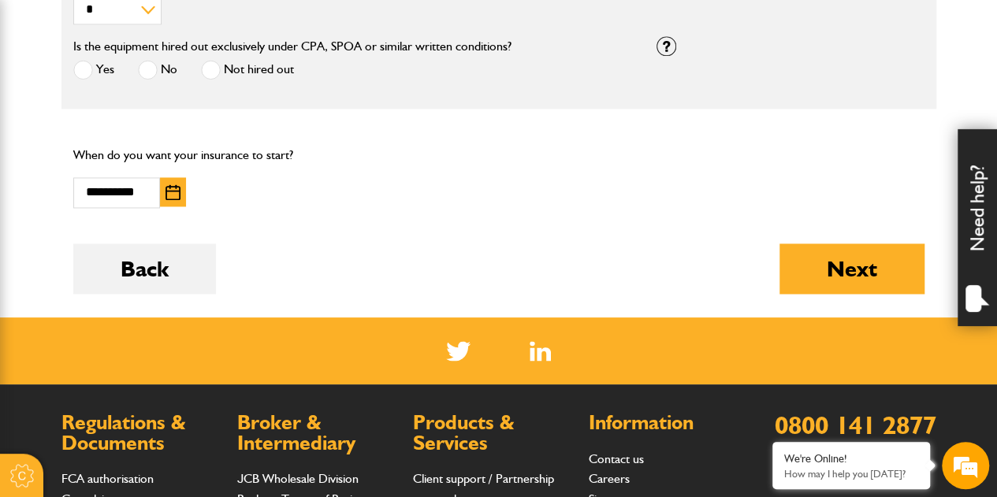
scroll to position [1147, 0]
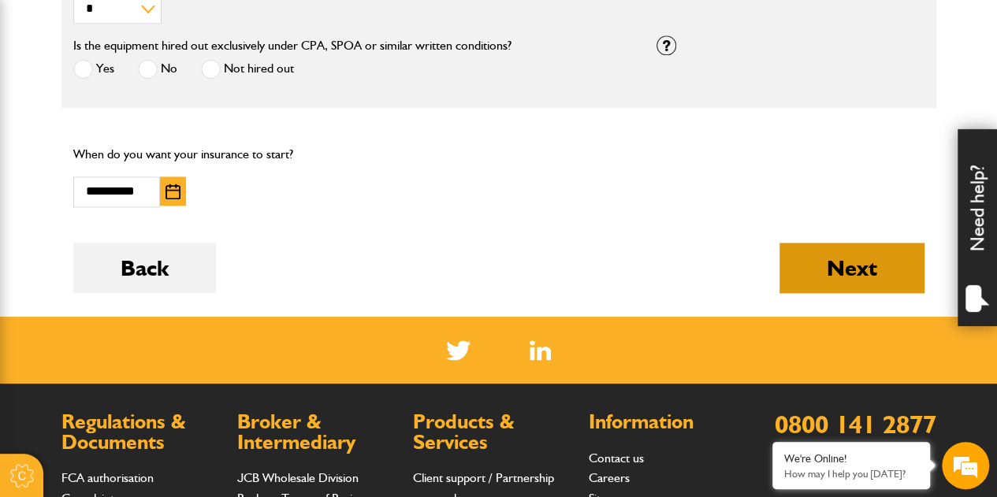
click at [852, 260] on button "Next" at bounding box center [852, 268] width 145 height 50
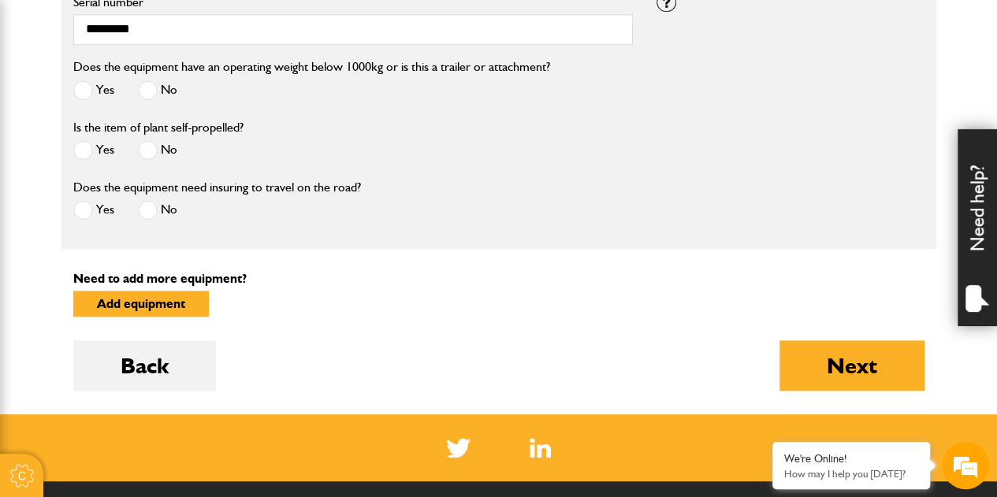
scroll to position [823, 0]
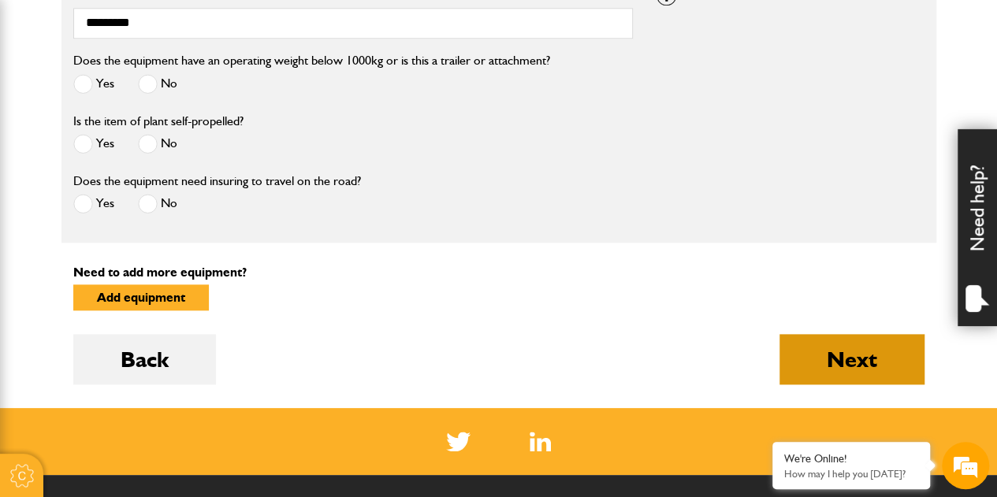
click at [808, 359] on button "Next" at bounding box center [852, 359] width 145 height 50
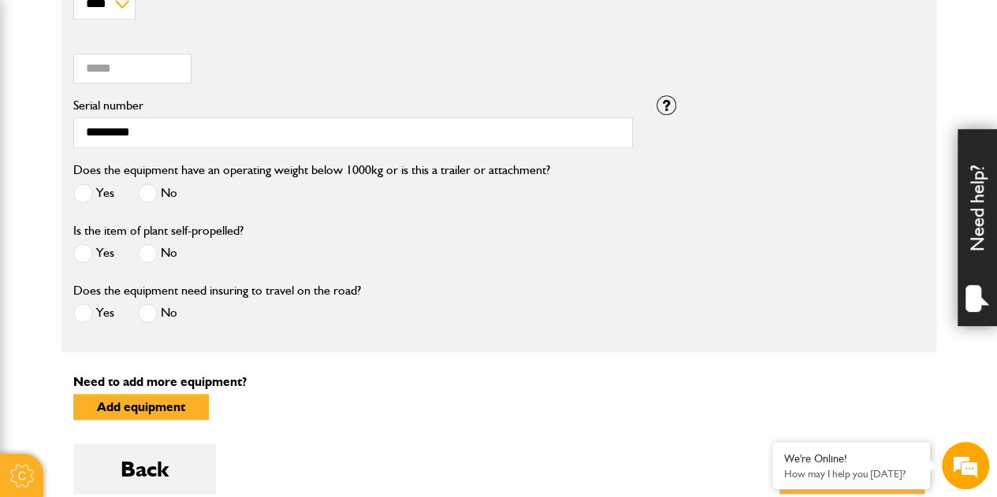
scroll to position [895, 0]
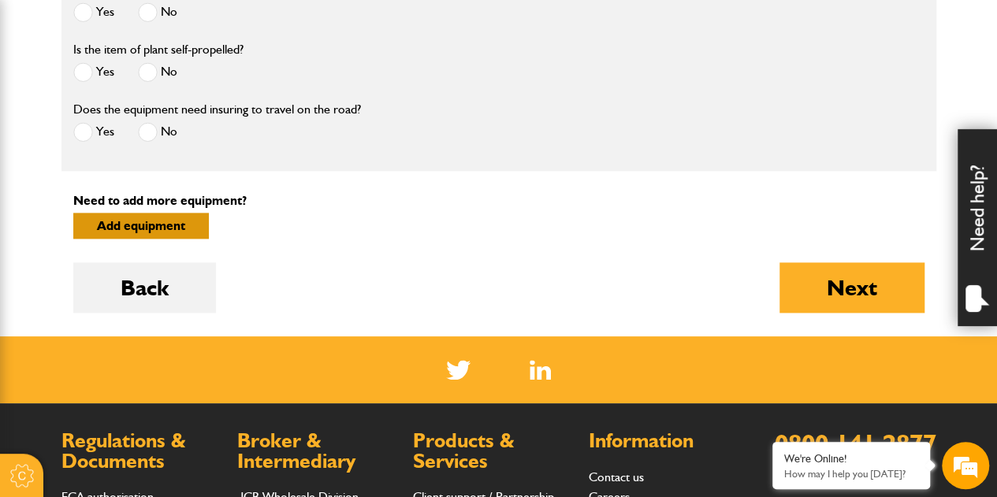
click at [143, 220] on button "Add equipment" at bounding box center [141, 226] width 136 height 26
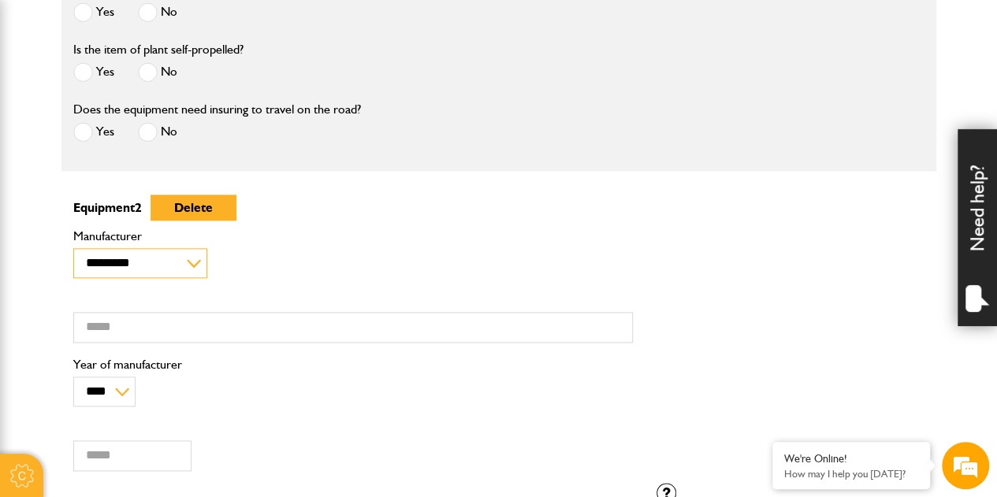
click at [159, 259] on select "**********" at bounding box center [140, 263] width 134 height 30
select select "**"
click at [73, 248] on select "**********" at bounding box center [140, 263] width 134 height 30
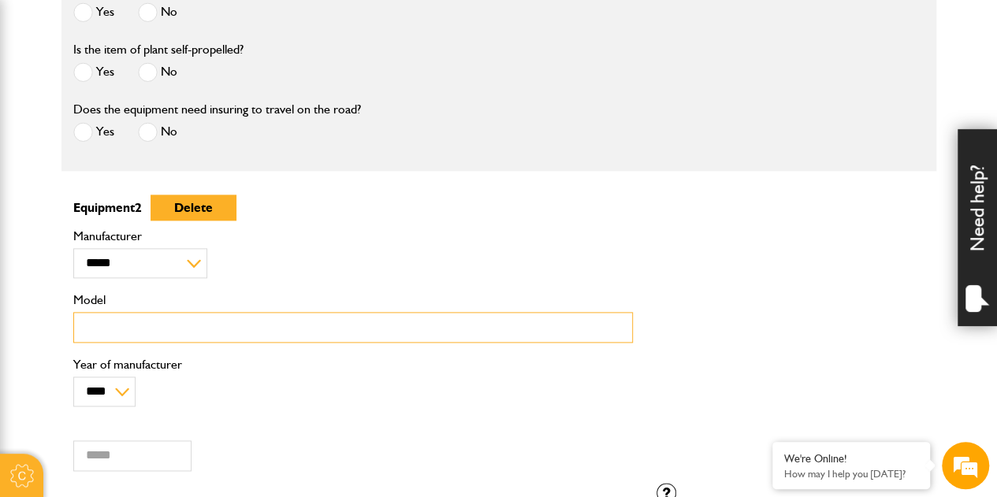
click at [114, 323] on input "Model" at bounding box center [353, 327] width 560 height 31
type input "*****"
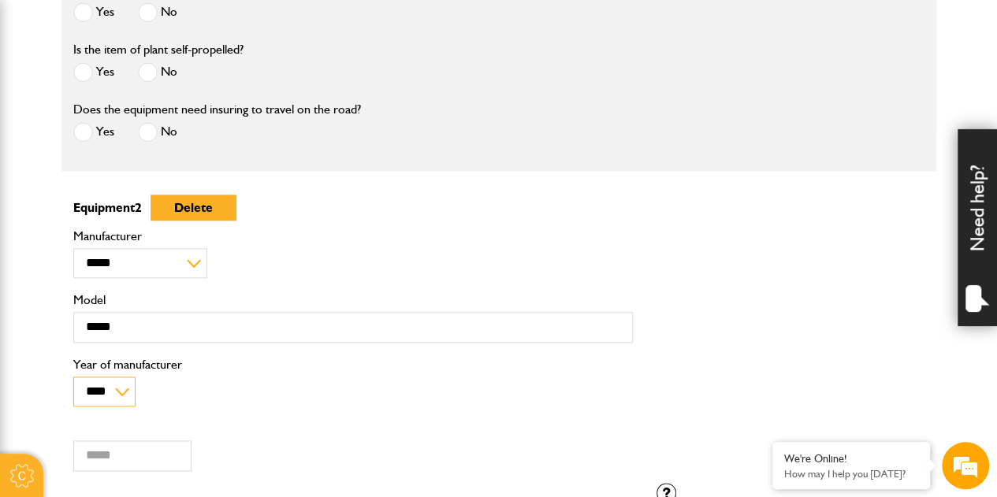
click at [125, 387] on select "**** **** **** **** **** **** **** **** **** **** **** **** **** **** **** ****…" at bounding box center [104, 392] width 62 height 30
select select "****"
click at [73, 377] on select "**** **** **** **** **** **** **** **** **** **** **** **** **** **** **** ****…" at bounding box center [104, 392] width 62 height 30
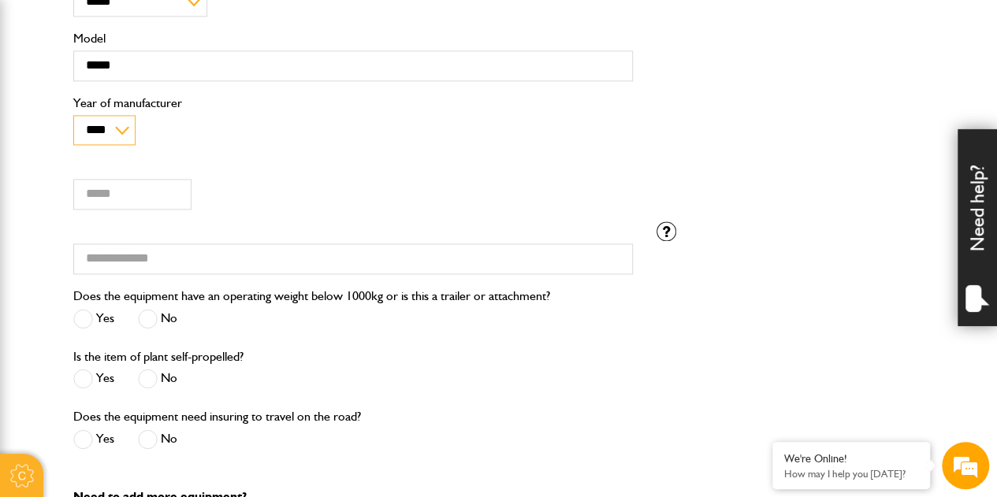
scroll to position [1157, 0]
click at [148, 179] on input "Value (£)" at bounding box center [132, 193] width 118 height 31
type input "*****"
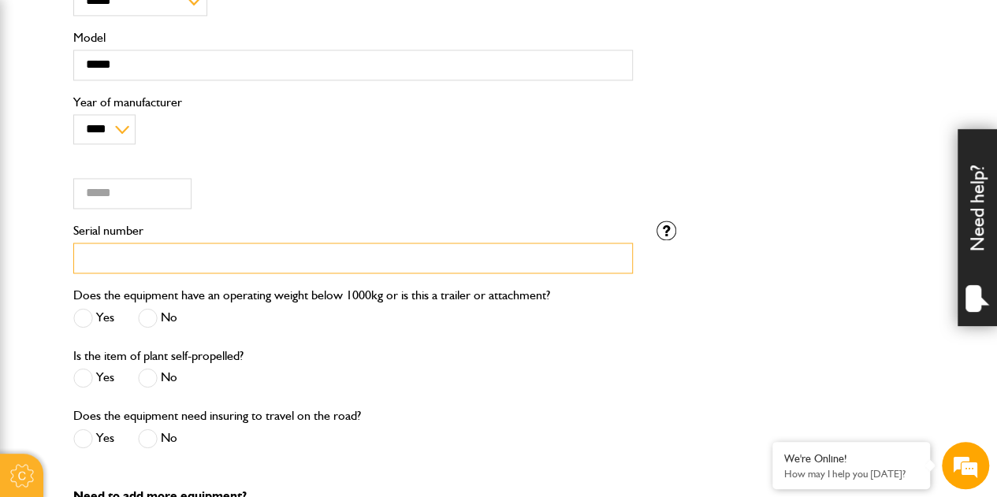
click at [144, 245] on input "Serial number" at bounding box center [353, 258] width 560 height 31
type input "***"
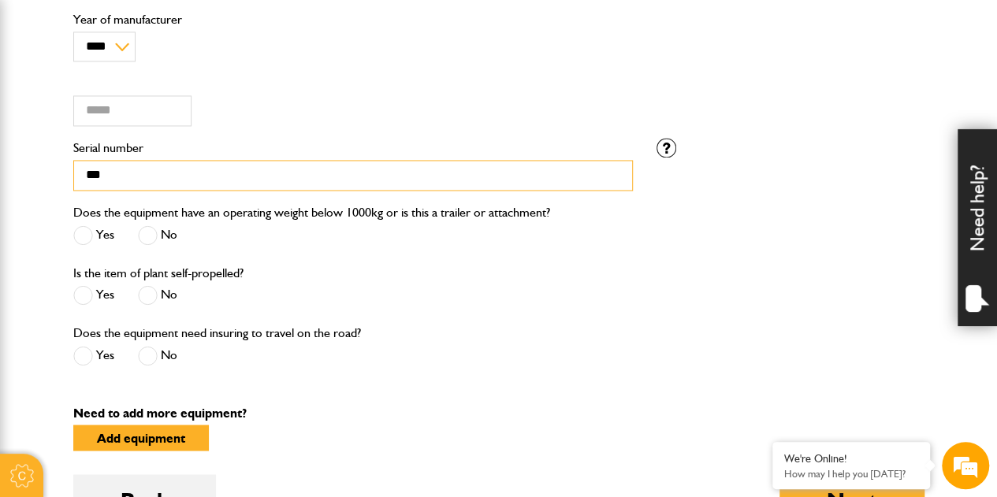
scroll to position [1253, 0]
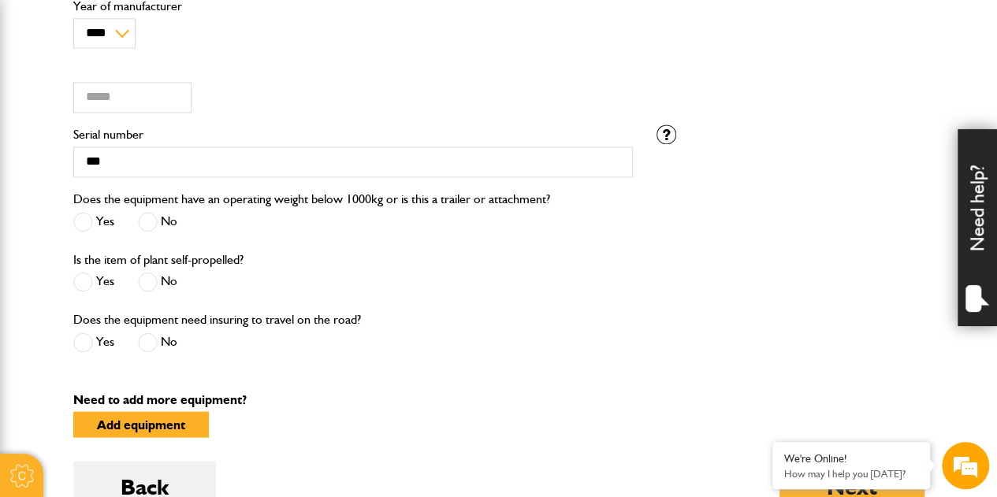
click at [84, 203] on div "Does the equipment have an operating weight below 1000kg or is this a trailer o…" at bounding box center [311, 213] width 477 height 48
click at [83, 212] on span at bounding box center [83, 222] width 20 height 20
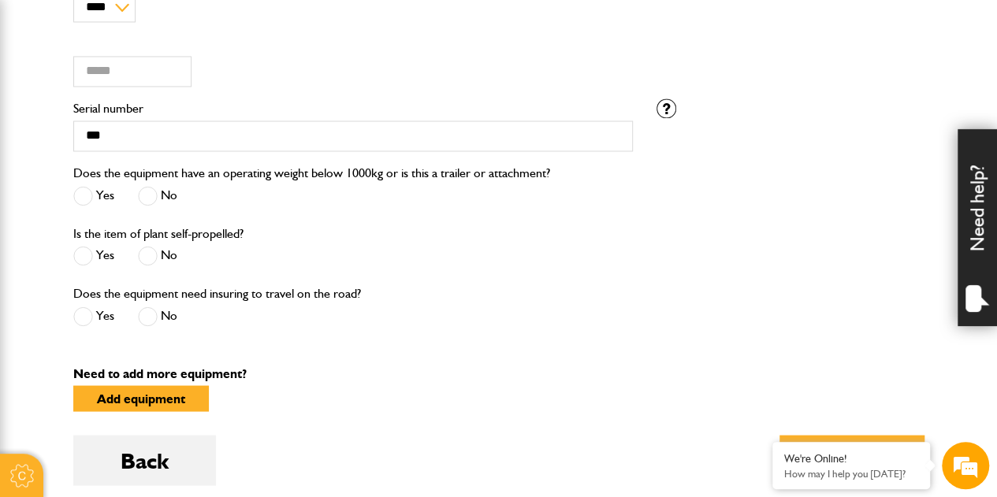
click at [84, 251] on span at bounding box center [83, 256] width 20 height 20
click at [151, 315] on span at bounding box center [148, 317] width 20 height 20
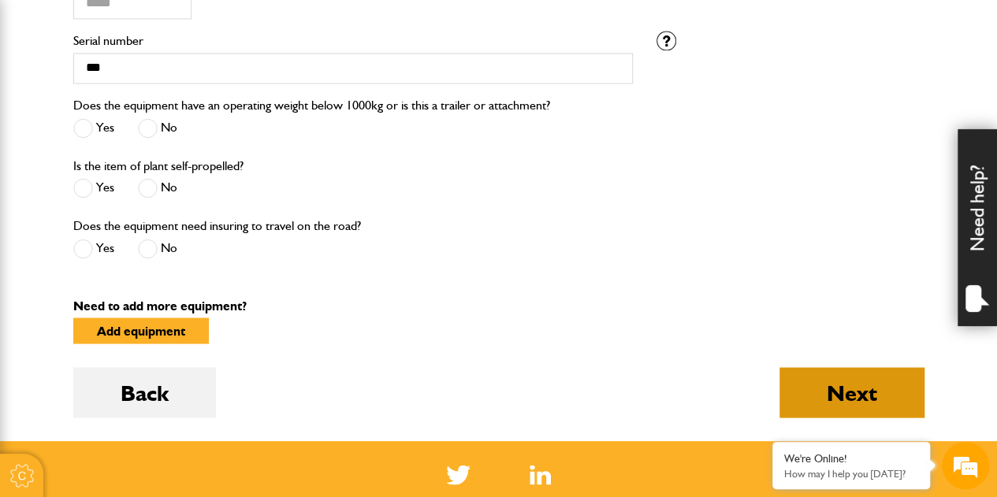
click at [860, 389] on button "Next" at bounding box center [852, 392] width 145 height 50
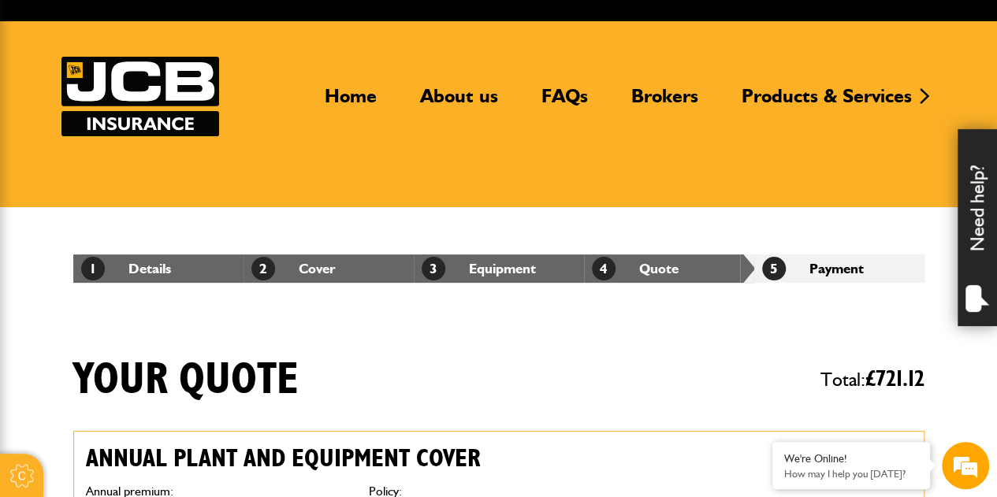
scroll to position [60, 0]
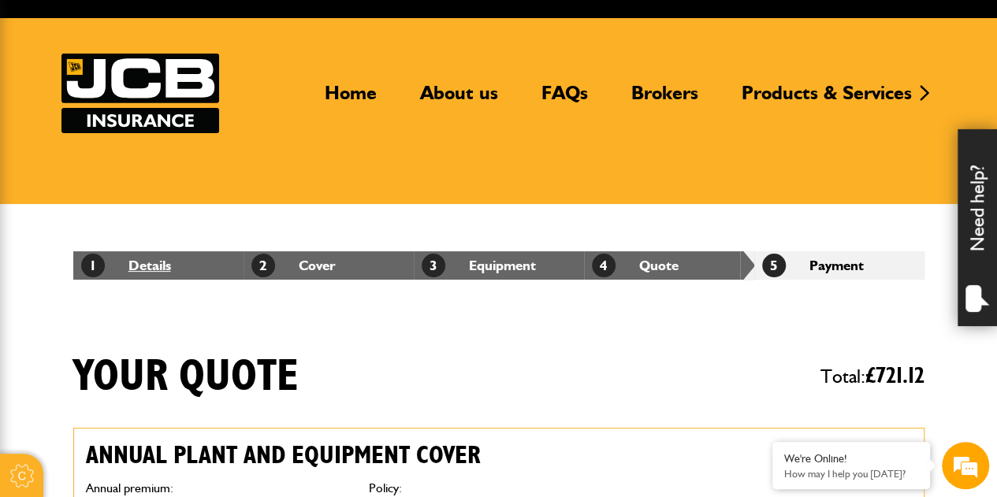
click at [142, 272] on link "1 Details" at bounding box center [126, 265] width 90 height 17
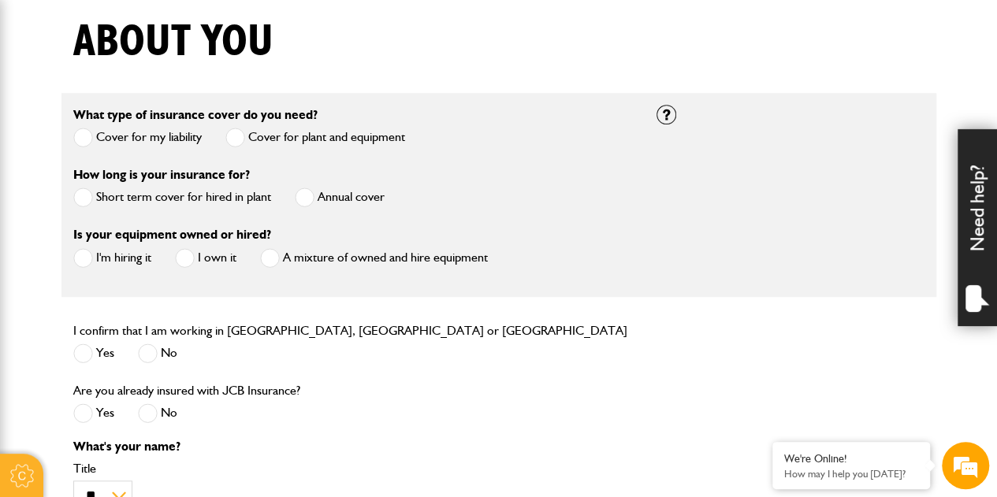
scroll to position [396, 0]
click at [80, 255] on span at bounding box center [83, 258] width 20 height 20
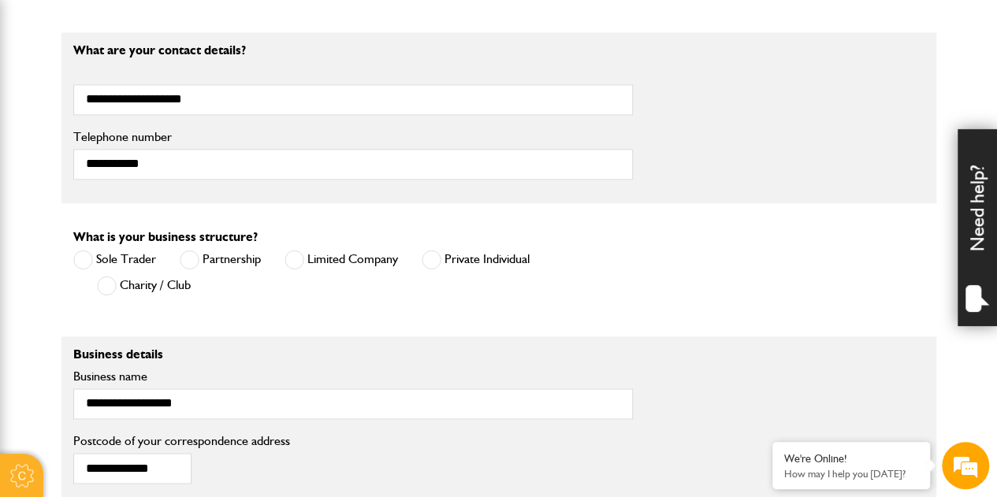
scroll to position [1307, 0]
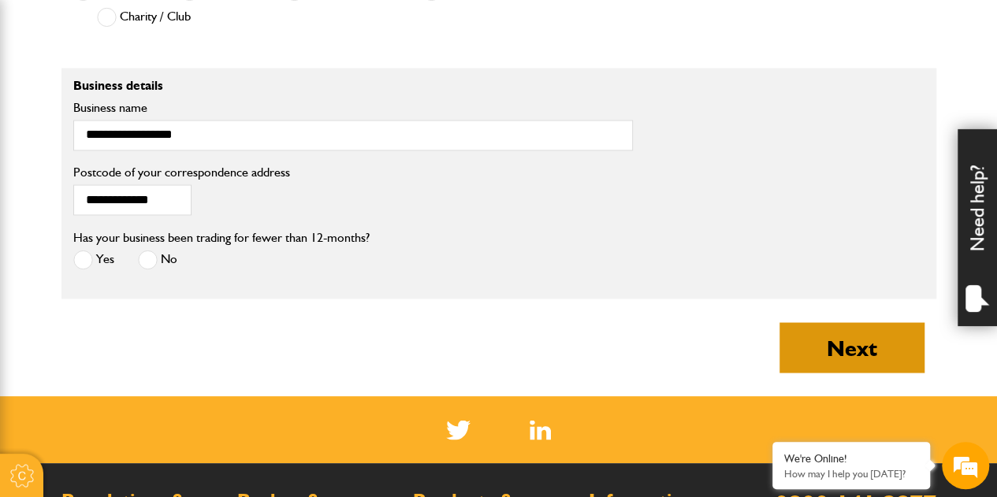
click at [869, 337] on button "Next" at bounding box center [852, 347] width 145 height 50
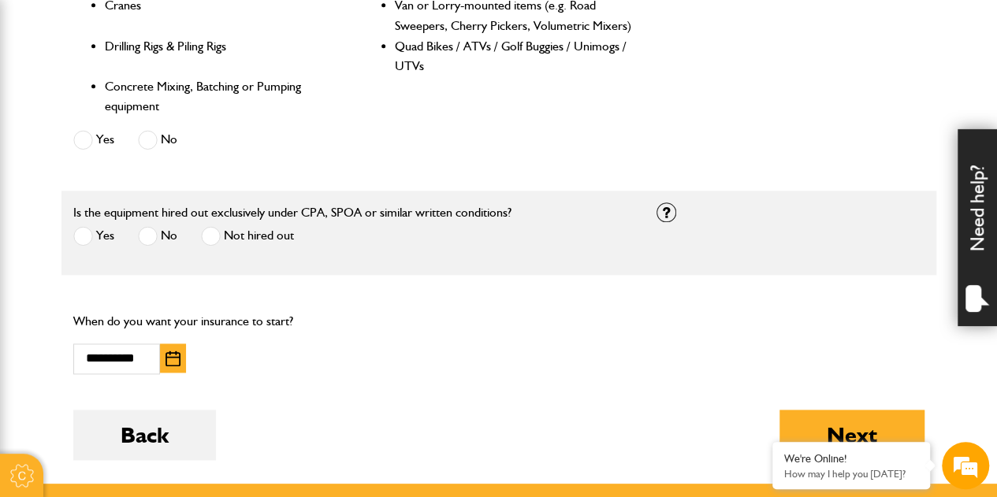
scroll to position [915, 0]
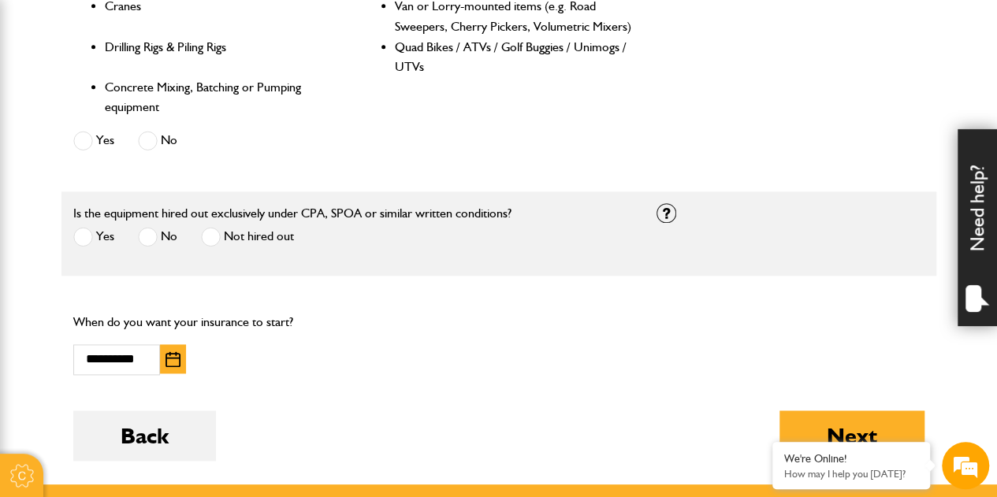
click at [218, 229] on span at bounding box center [211, 237] width 20 height 20
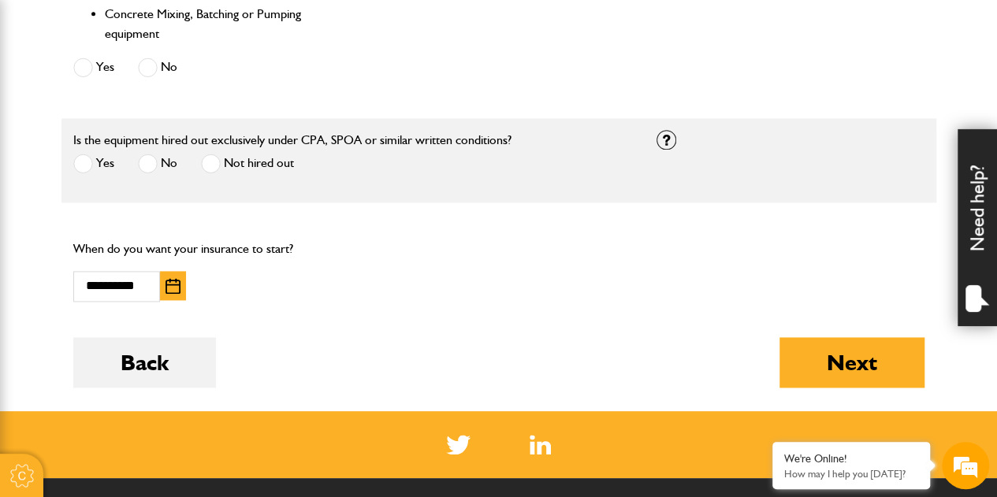
scroll to position [989, 0]
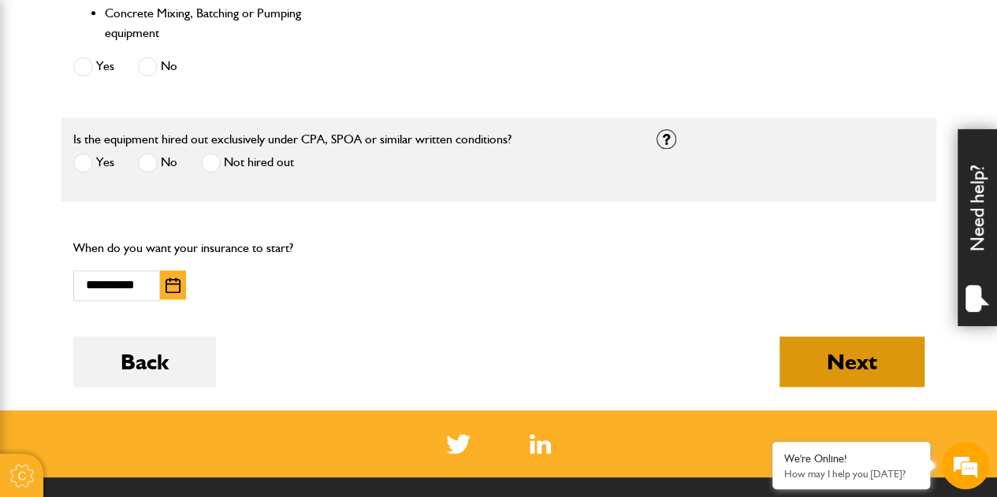
click at [820, 350] on button "Next" at bounding box center [852, 362] width 145 height 50
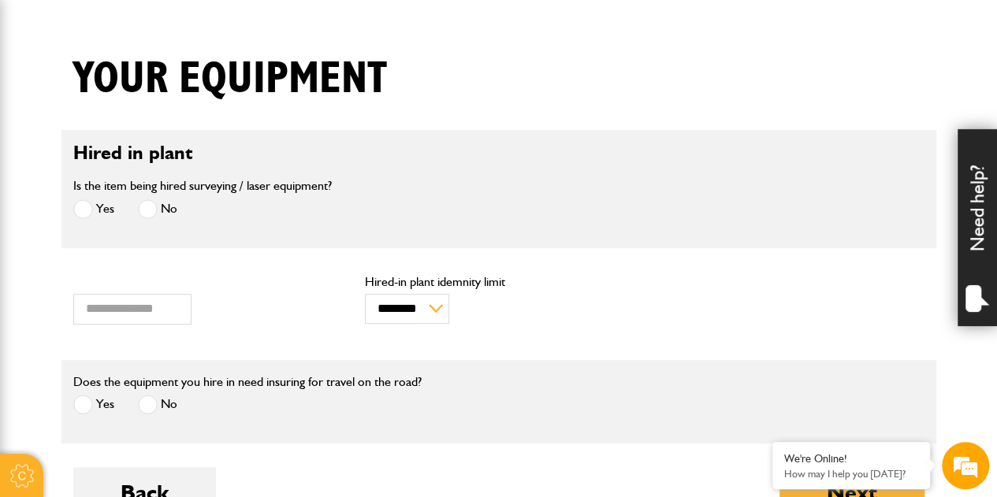
scroll to position [509, 0]
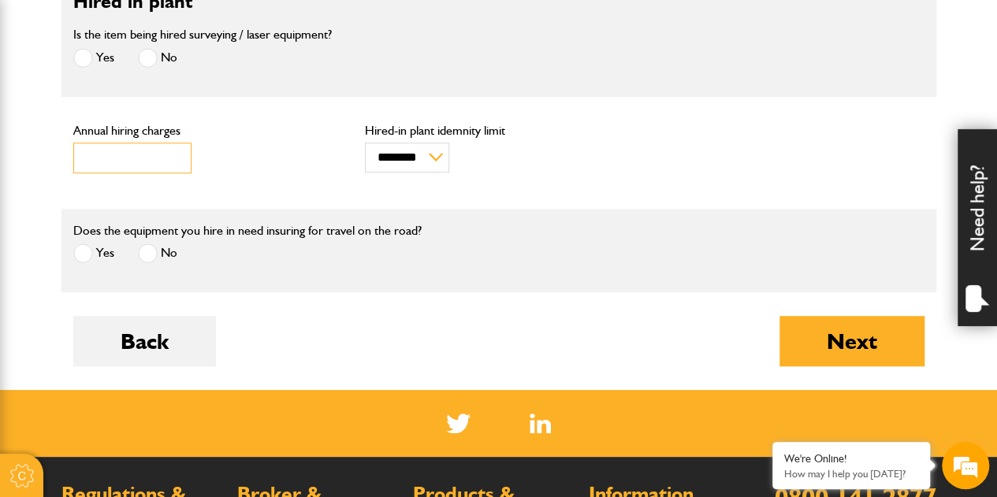
click at [136, 163] on input "***" at bounding box center [132, 158] width 118 height 31
type input "****"
click at [458, 182] on div "******** ******** Hired-in plant idemnity limit" at bounding box center [499, 153] width 292 height 64
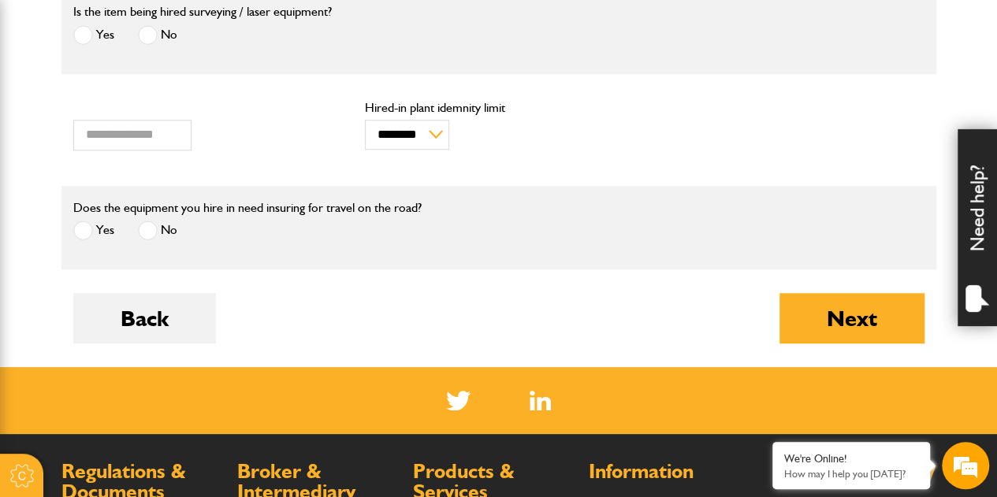
scroll to position [0, 0]
click at [77, 229] on span at bounding box center [83, 231] width 20 height 20
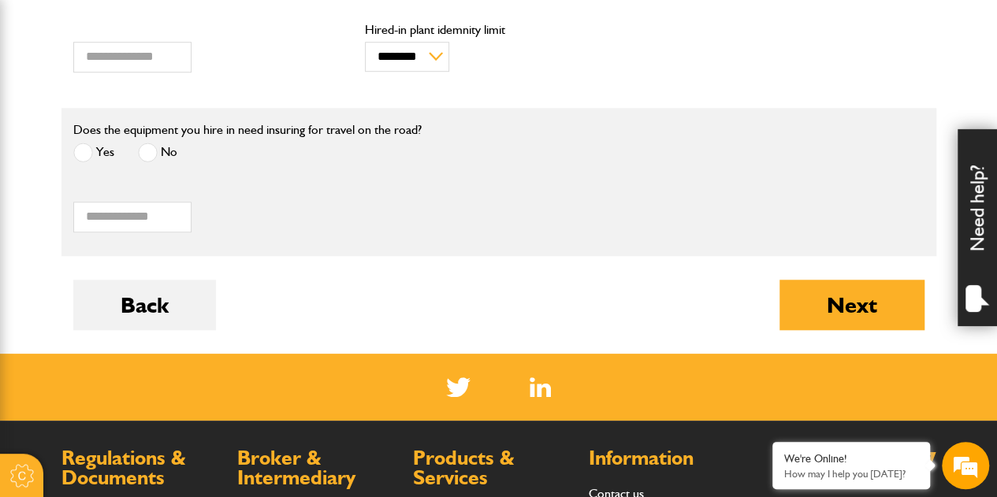
scroll to position [617, 0]
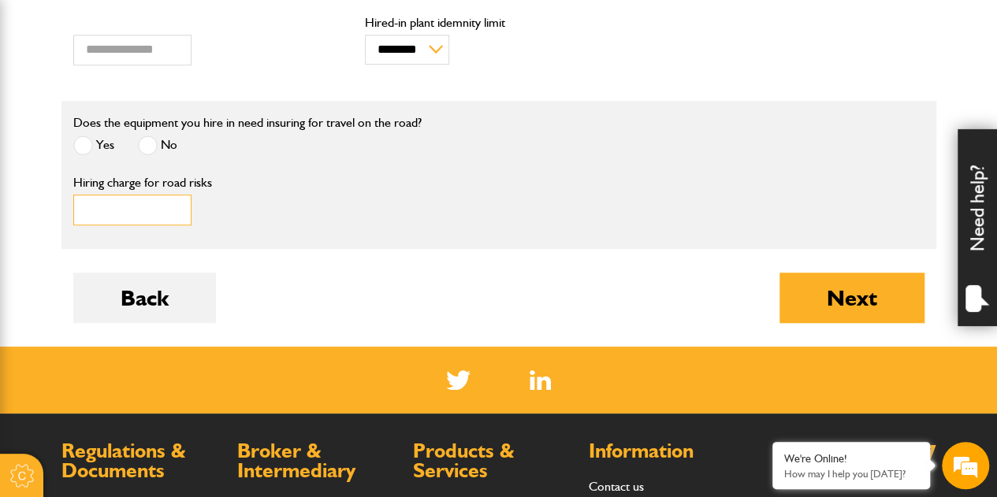
click at [158, 211] on input "*" at bounding box center [132, 210] width 118 height 31
click at [304, 207] on div "* Hiring charge for road risks" at bounding box center [353, 201] width 560 height 49
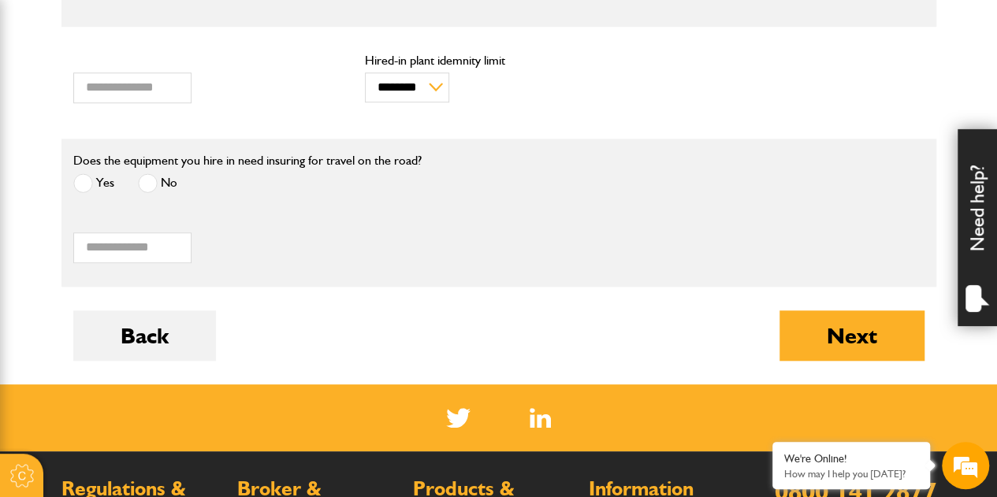
scroll to position [579, 0]
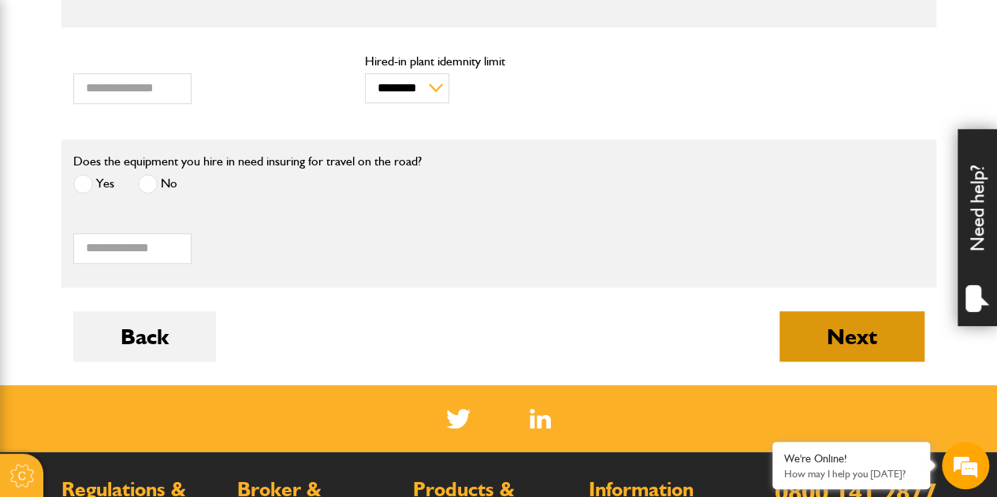
click at [819, 326] on button "Next" at bounding box center [852, 336] width 145 height 50
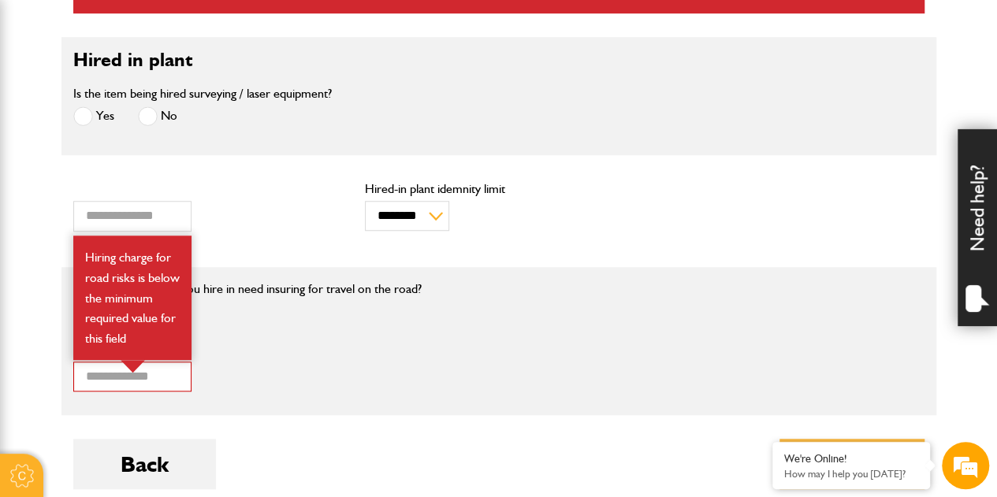
scroll to position [535, 0]
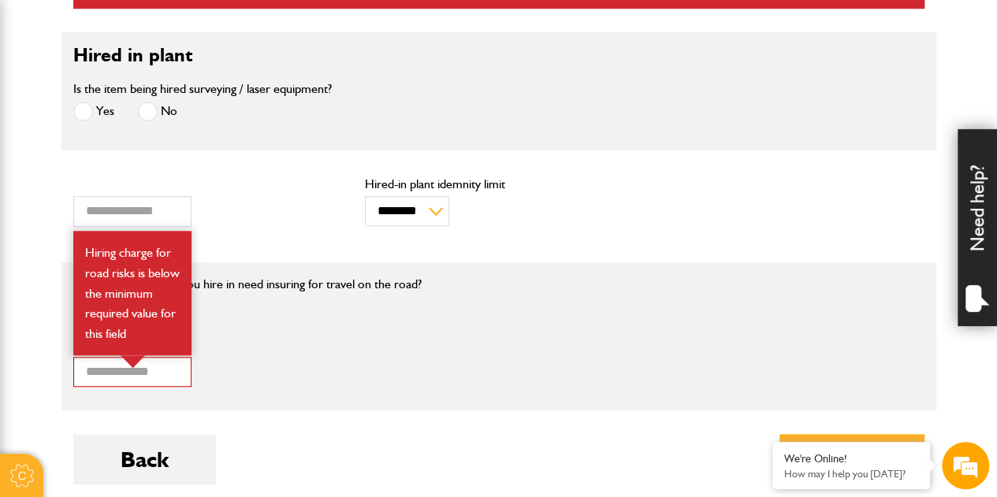
click at [620, 307] on div "Does the equipment you hire in need insuring for travel on the road? Yes No" at bounding box center [352, 304] width 583 height 60
